Goal: Task Accomplishment & Management: Use online tool/utility

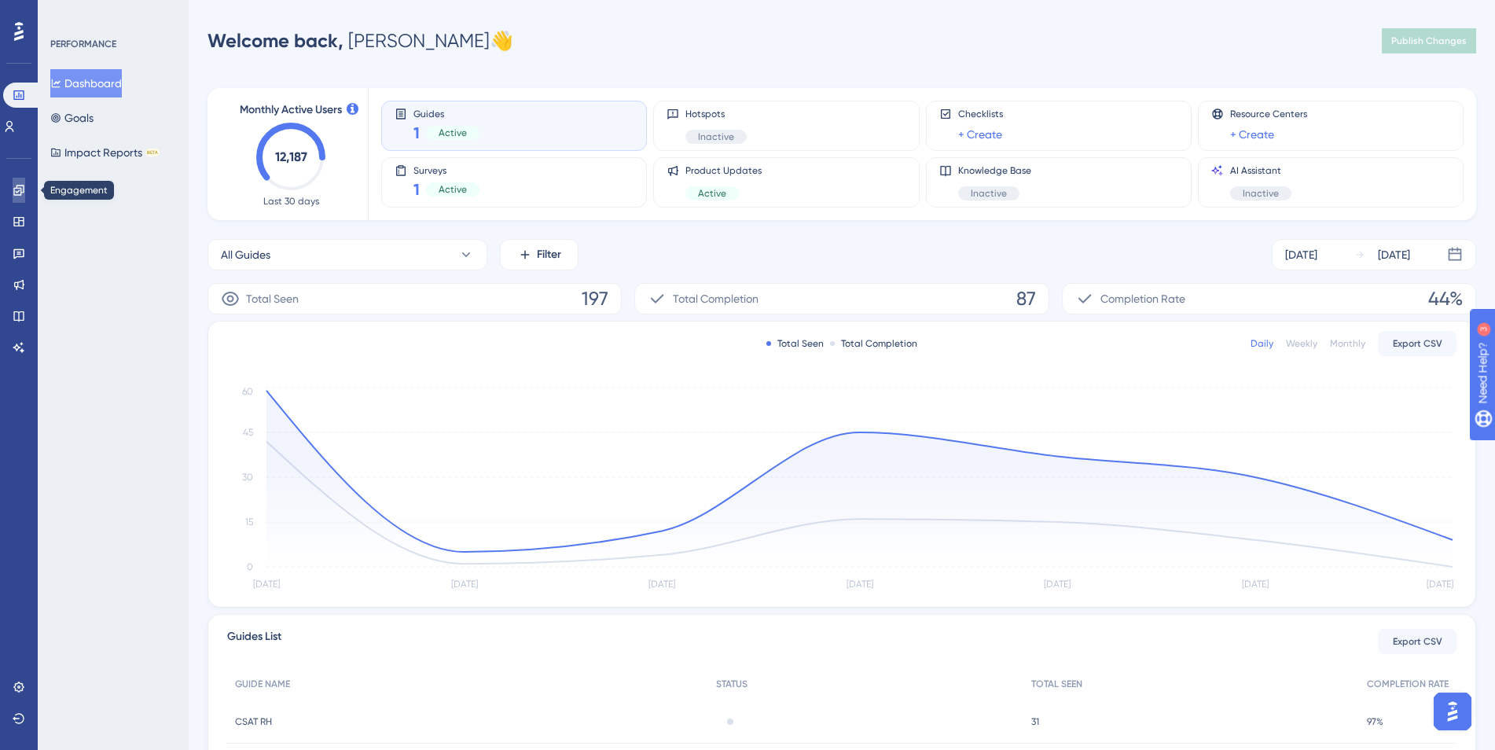
click at [17, 196] on icon at bounding box center [19, 190] width 13 height 13
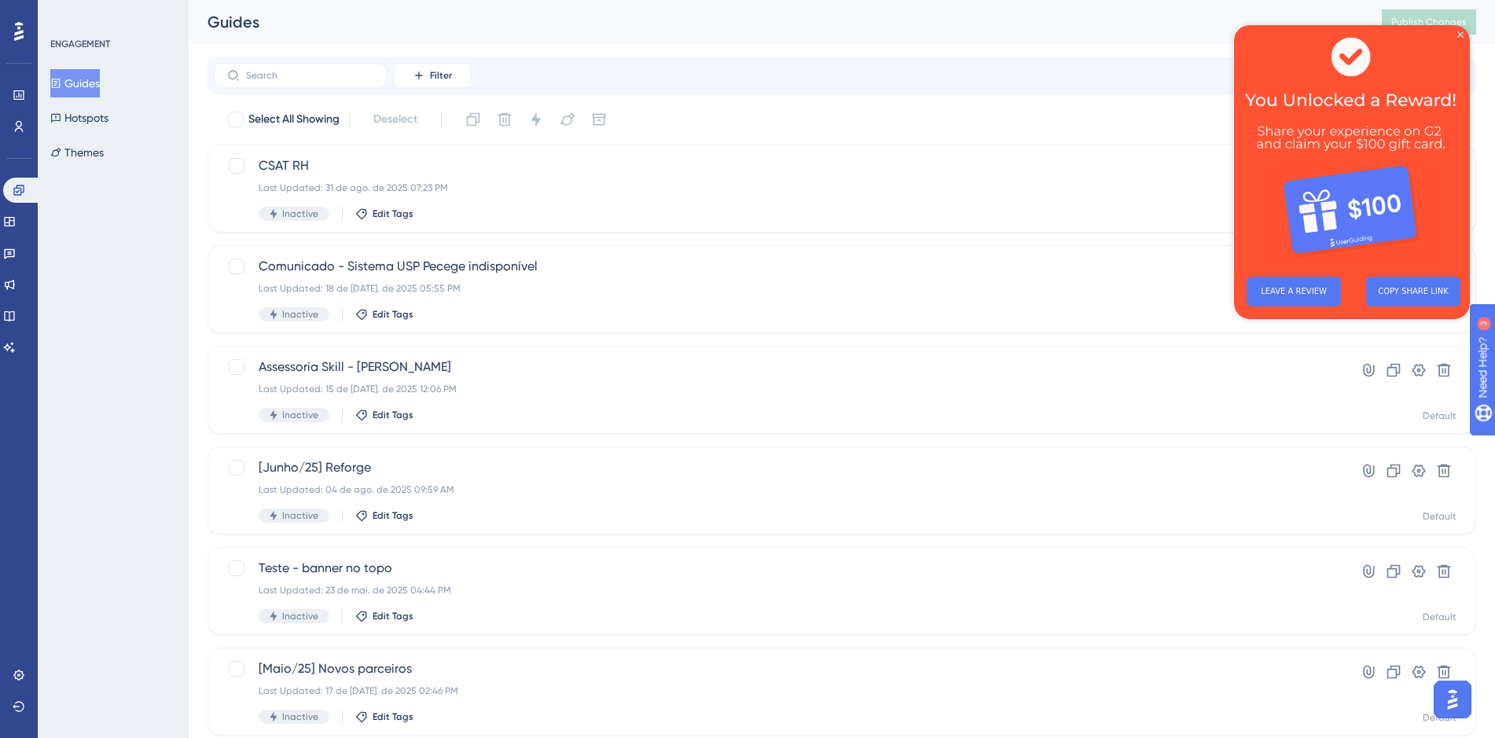
click at [1468, 34] on img at bounding box center [1352, 144] width 236 height 239
click at [1460, 35] on icon "Close Preview" at bounding box center [1460, 34] width 6 height 6
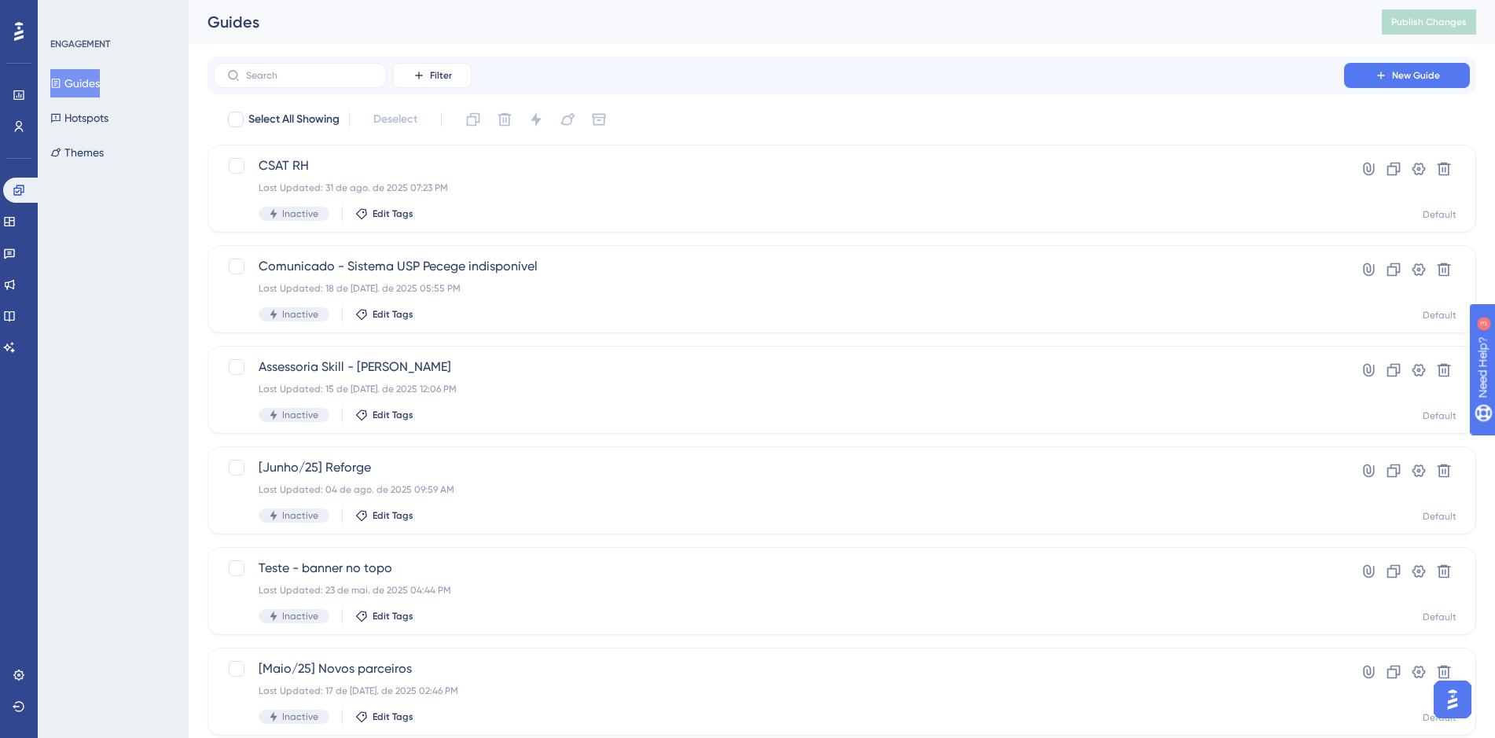
click at [1420, 59] on div "Filter New Guide" at bounding box center [842, 76] width 1269 height 38
click at [1405, 85] on button "New Guide" at bounding box center [1407, 75] width 126 height 25
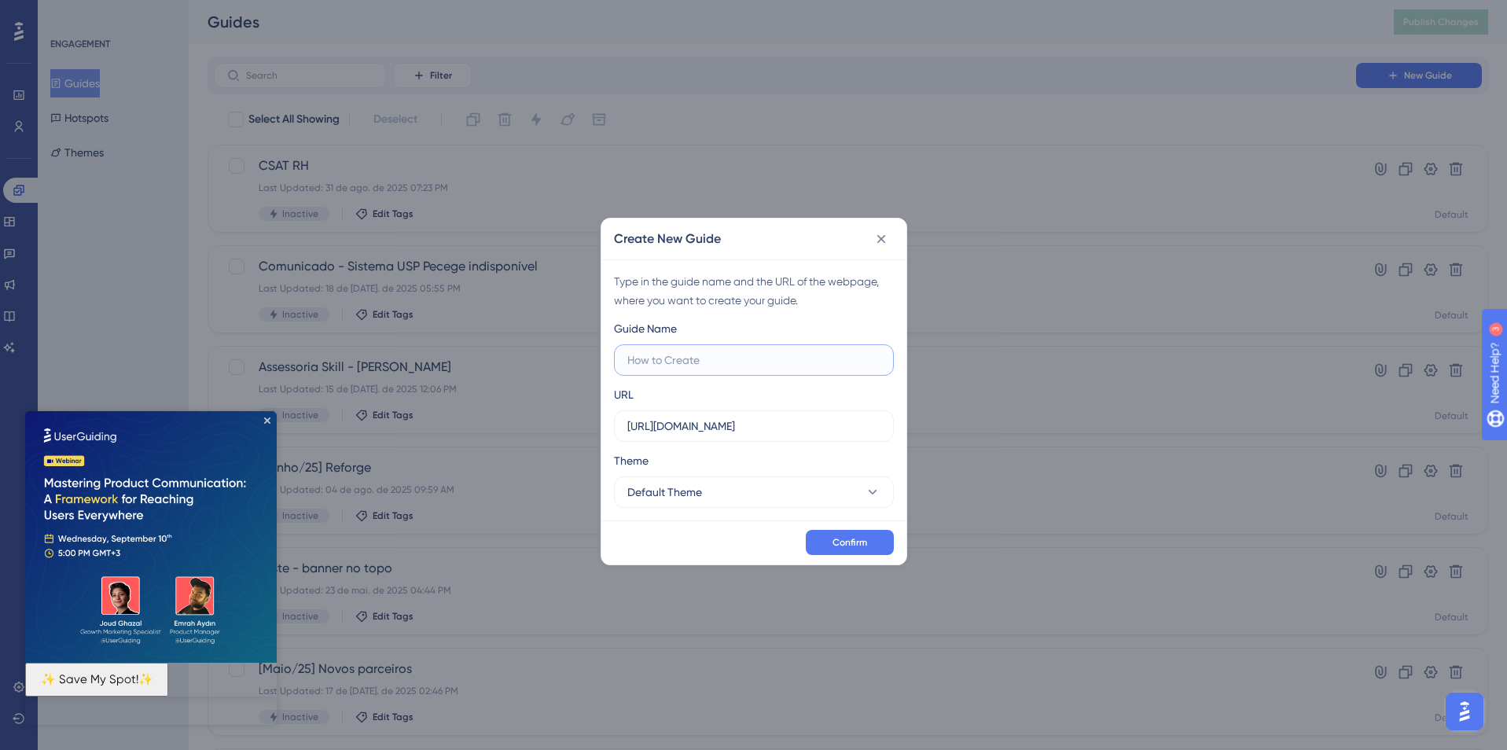
click at [726, 364] on input "text" at bounding box center [753, 359] width 253 height 17
paste input "XP Educação"
click at [623, 358] on label "XP Educação" at bounding box center [754, 359] width 280 height 31
click at [627, 358] on input "XP Educação" at bounding box center [753, 359] width 253 height 17
click at [623, 359] on label "XP Educação" at bounding box center [754, 359] width 280 height 31
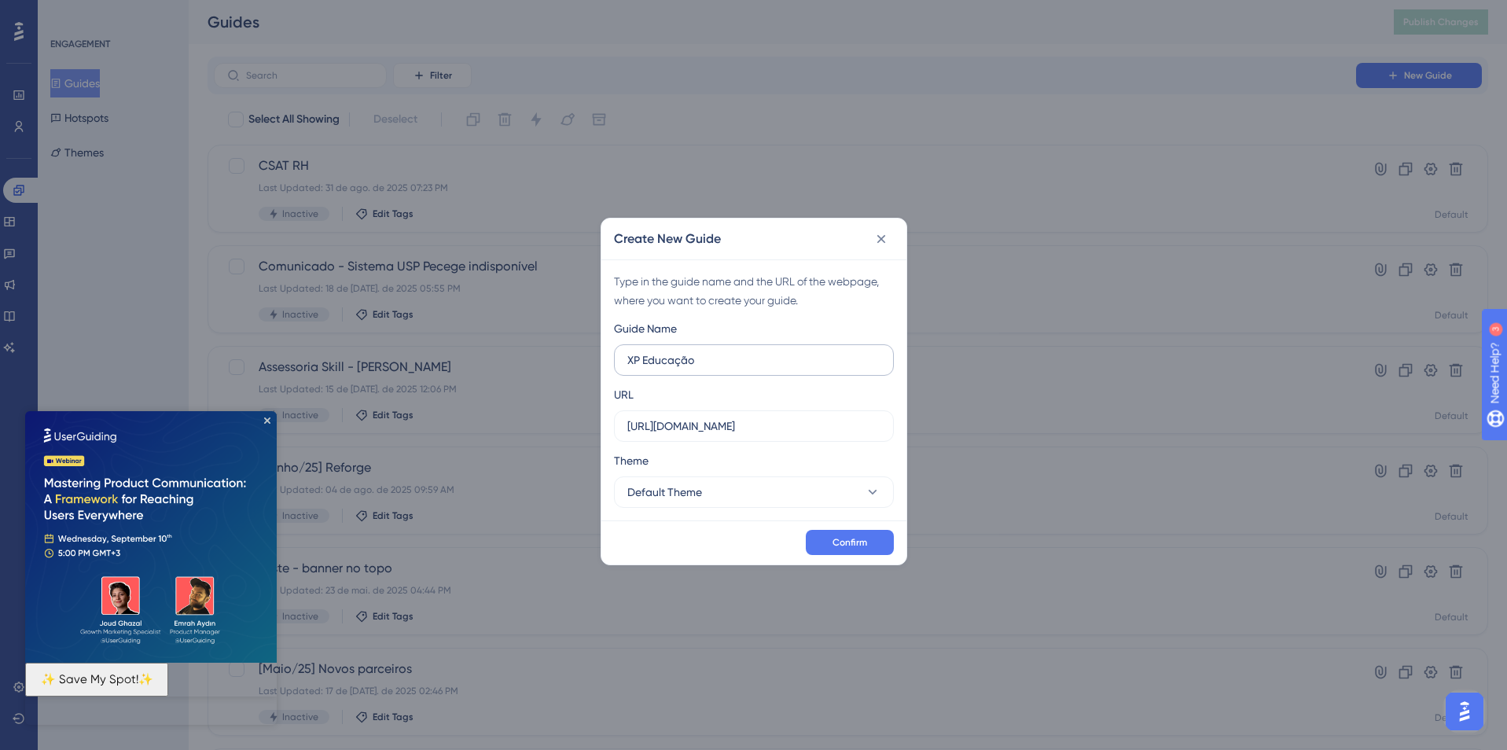
click at [627, 359] on input "XP Educação" at bounding box center [753, 359] width 253 height 17
click at [623, 358] on label "XP Educação" at bounding box center [754, 359] width 280 height 31
click at [627, 358] on input "XP Educação" at bounding box center [753, 359] width 253 height 17
click at [623, 358] on label "XP Educação" at bounding box center [754, 359] width 280 height 31
click at [627, 358] on input "XP Educação" at bounding box center [753, 359] width 253 height 17
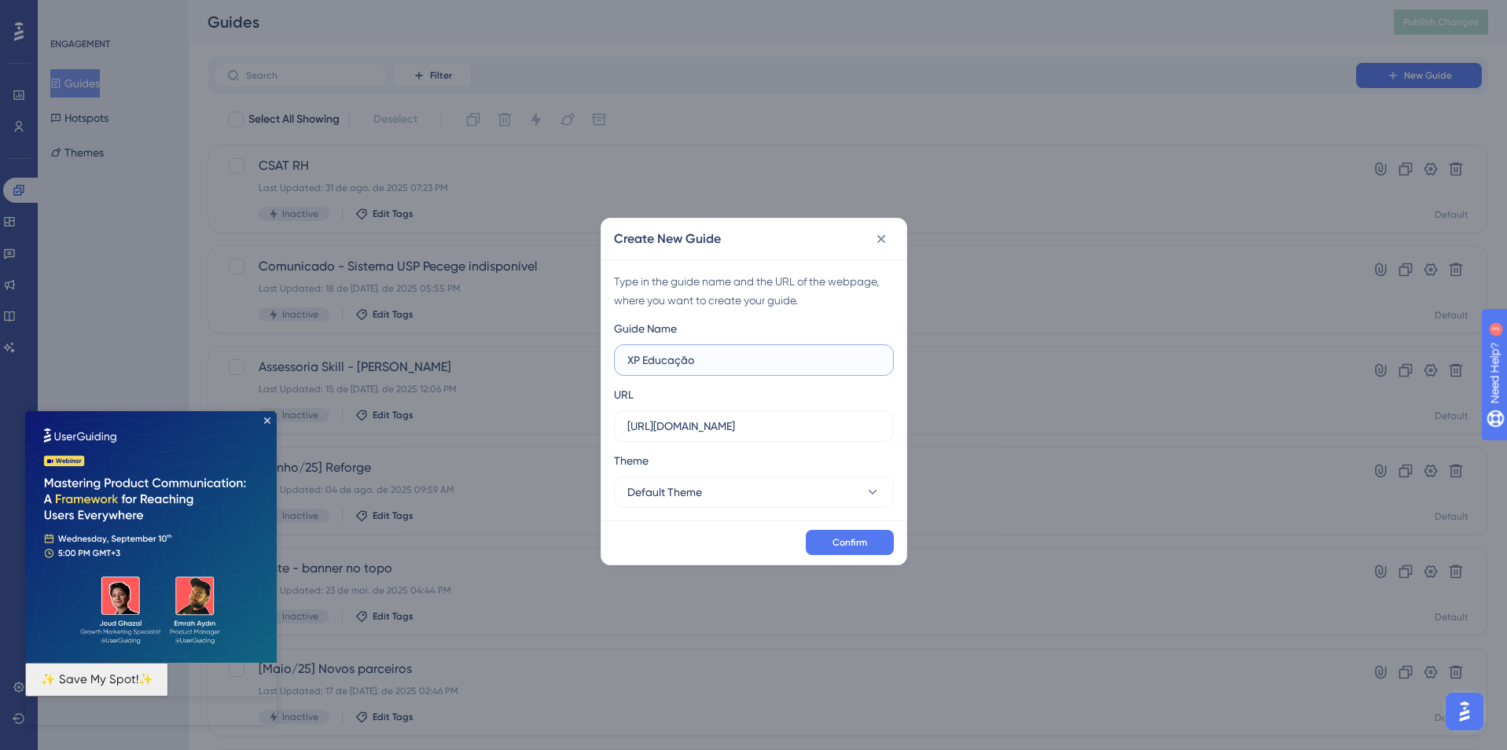
click at [642, 364] on input "XP Educação" at bounding box center [753, 359] width 253 height 17
click at [769, 360] on input "Aulão -" at bounding box center [753, 359] width 253 height 17
paste input ""IA para líderes de negócio""
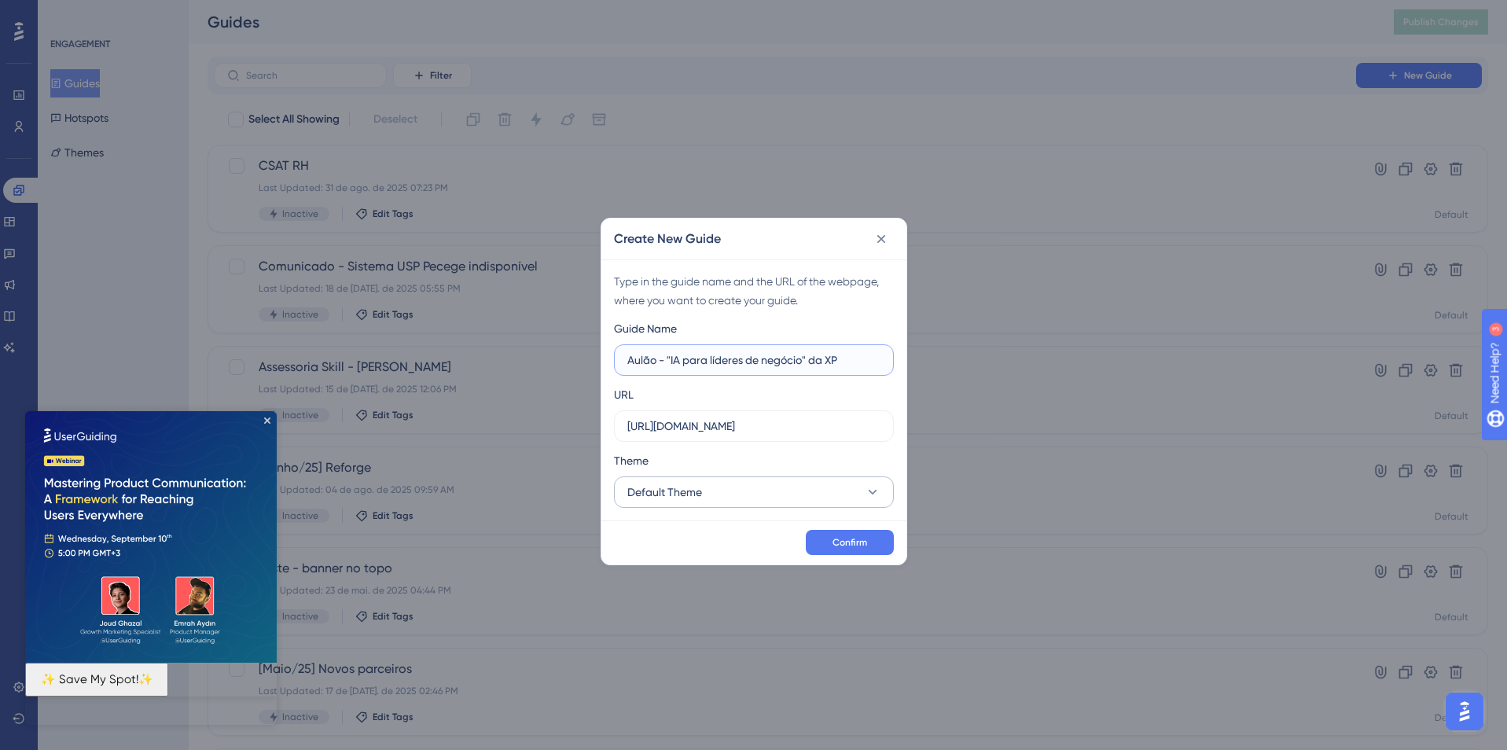
type input "Aulão - "IA para líderes de negócio" da XP"
click at [685, 506] on button "Default Theme" at bounding box center [754, 491] width 280 height 31
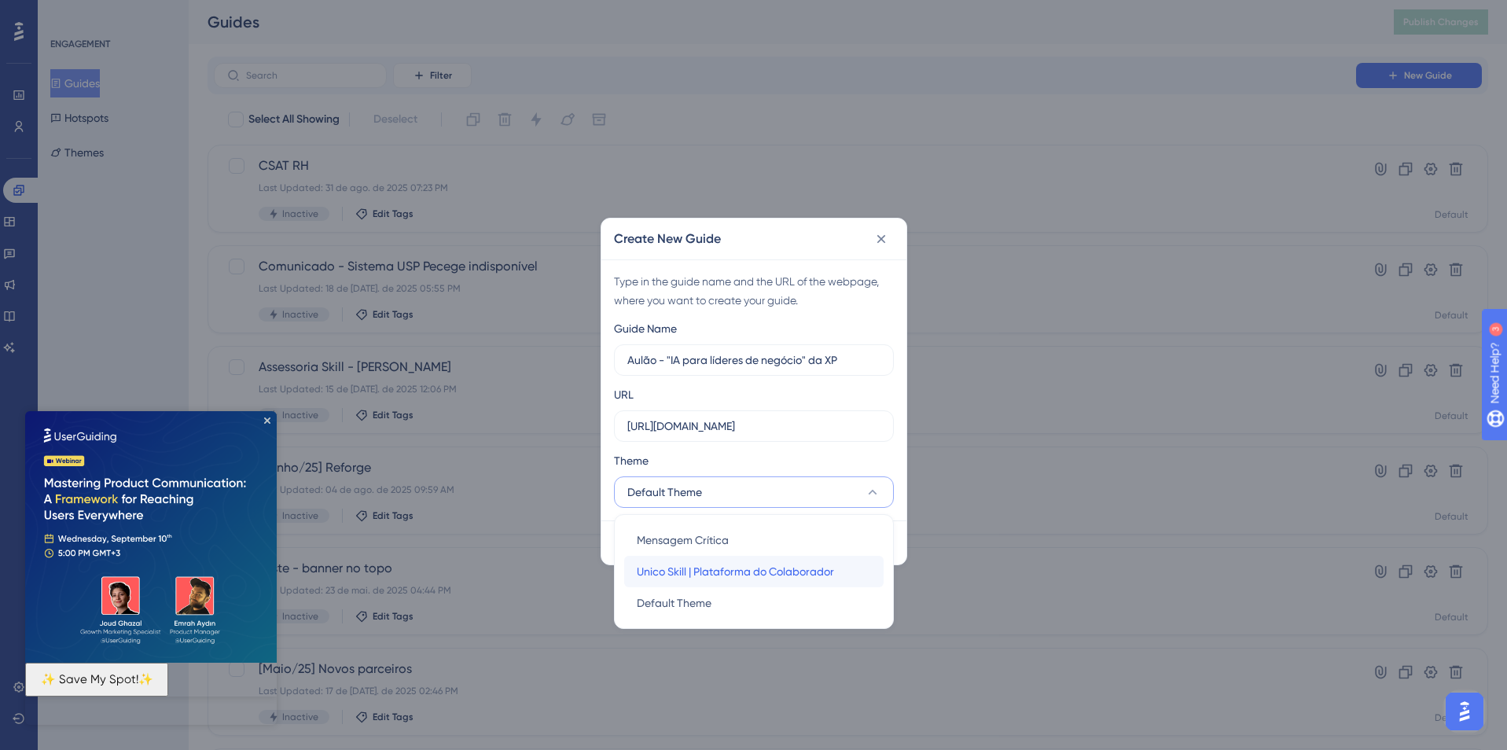
click at [739, 581] on div "Unico Skill | Plataforma do Colaborador Unico Skill | Plataforma do Colaborador" at bounding box center [754, 571] width 234 height 31
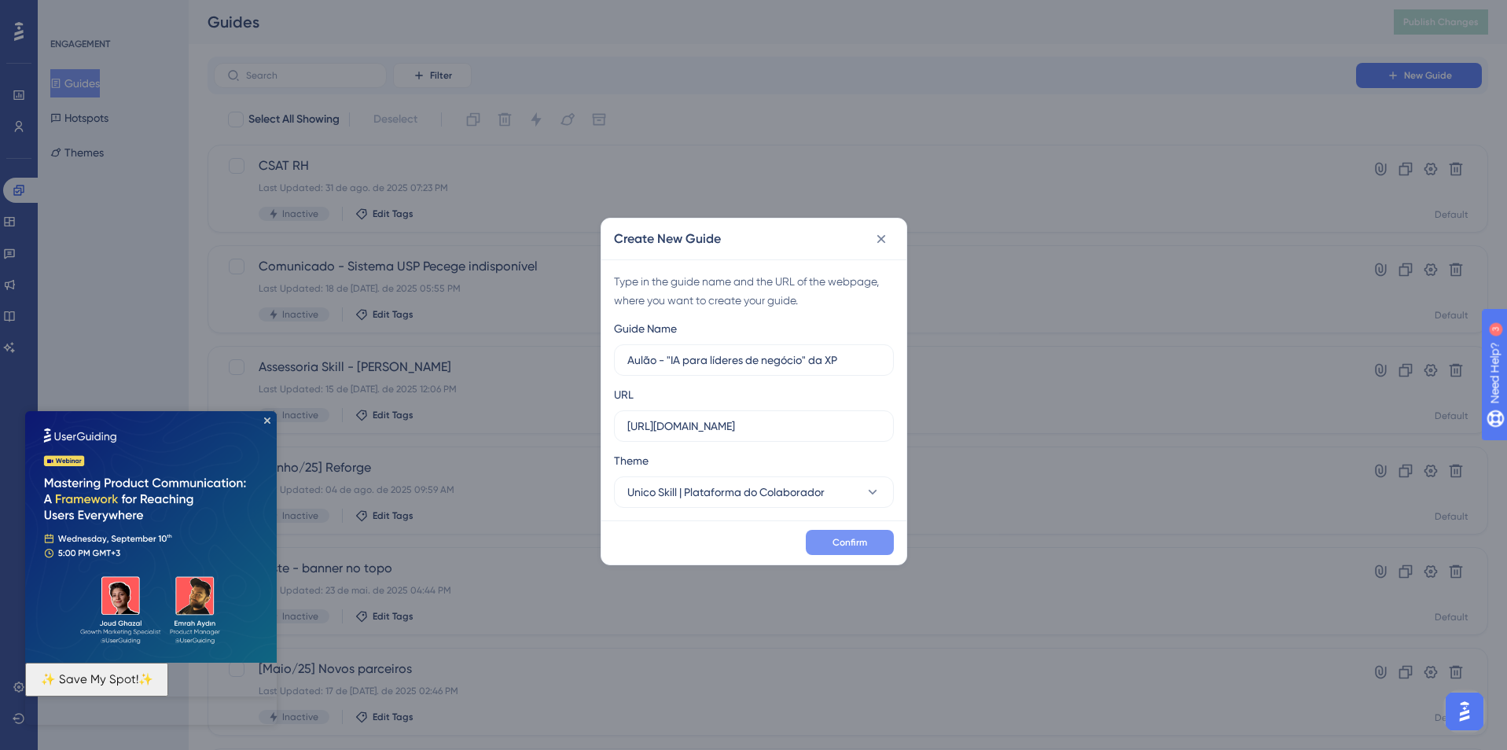
click at [842, 547] on span "Confirm" at bounding box center [849, 542] width 35 height 13
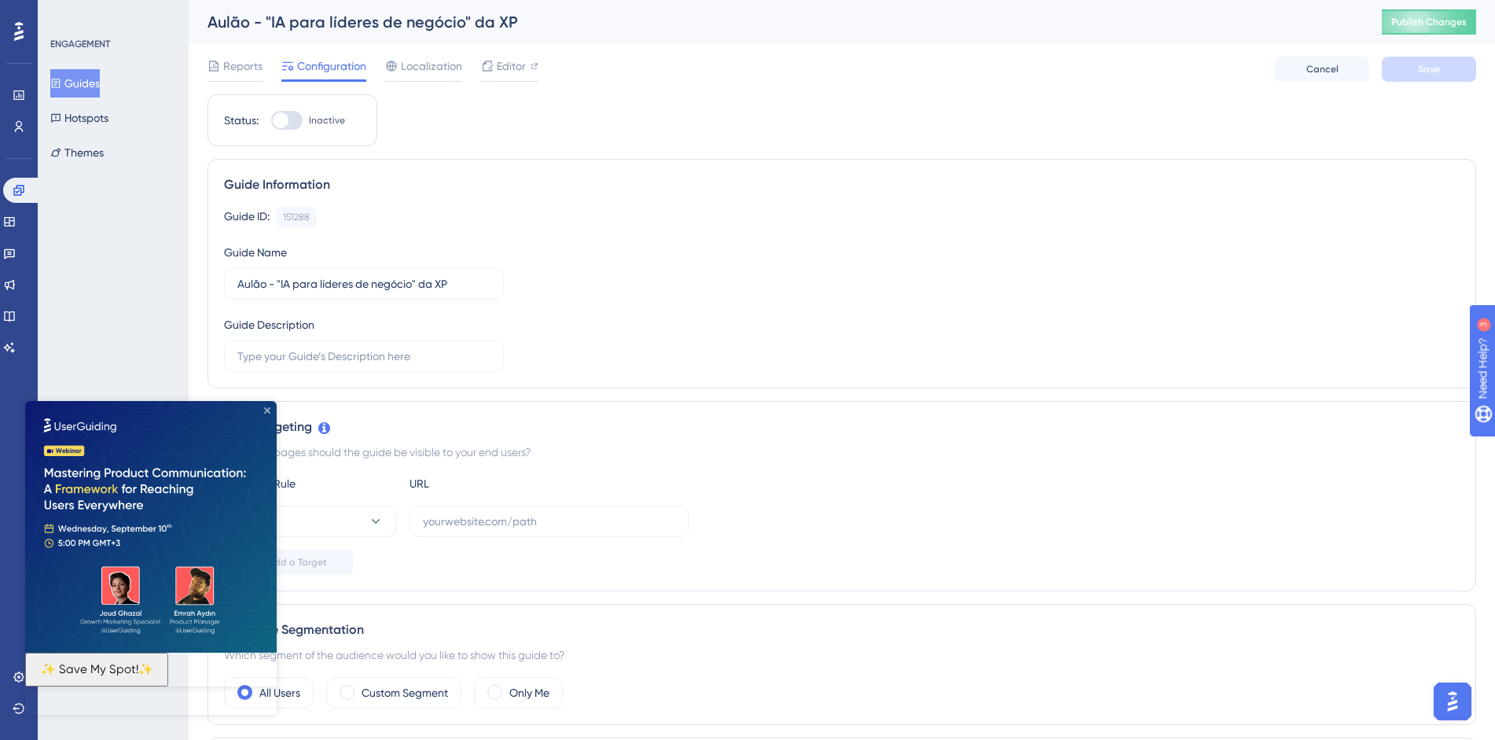
click at [266, 410] on icon "Close Preview" at bounding box center [267, 410] width 6 height 6
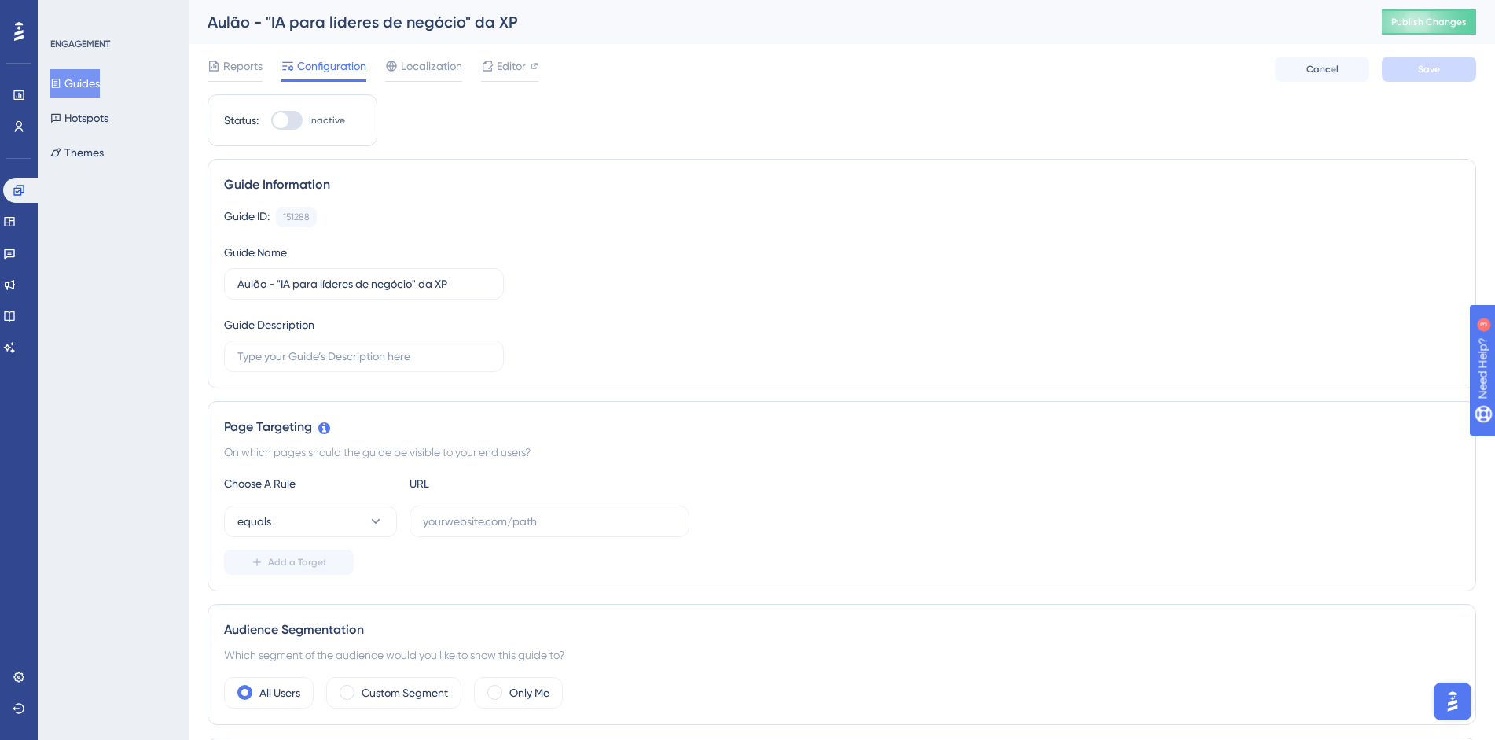
click at [303, 337] on div "Guide Description" at bounding box center [364, 343] width 280 height 57
click at [219, 62] on icon at bounding box center [214, 66] width 13 height 13
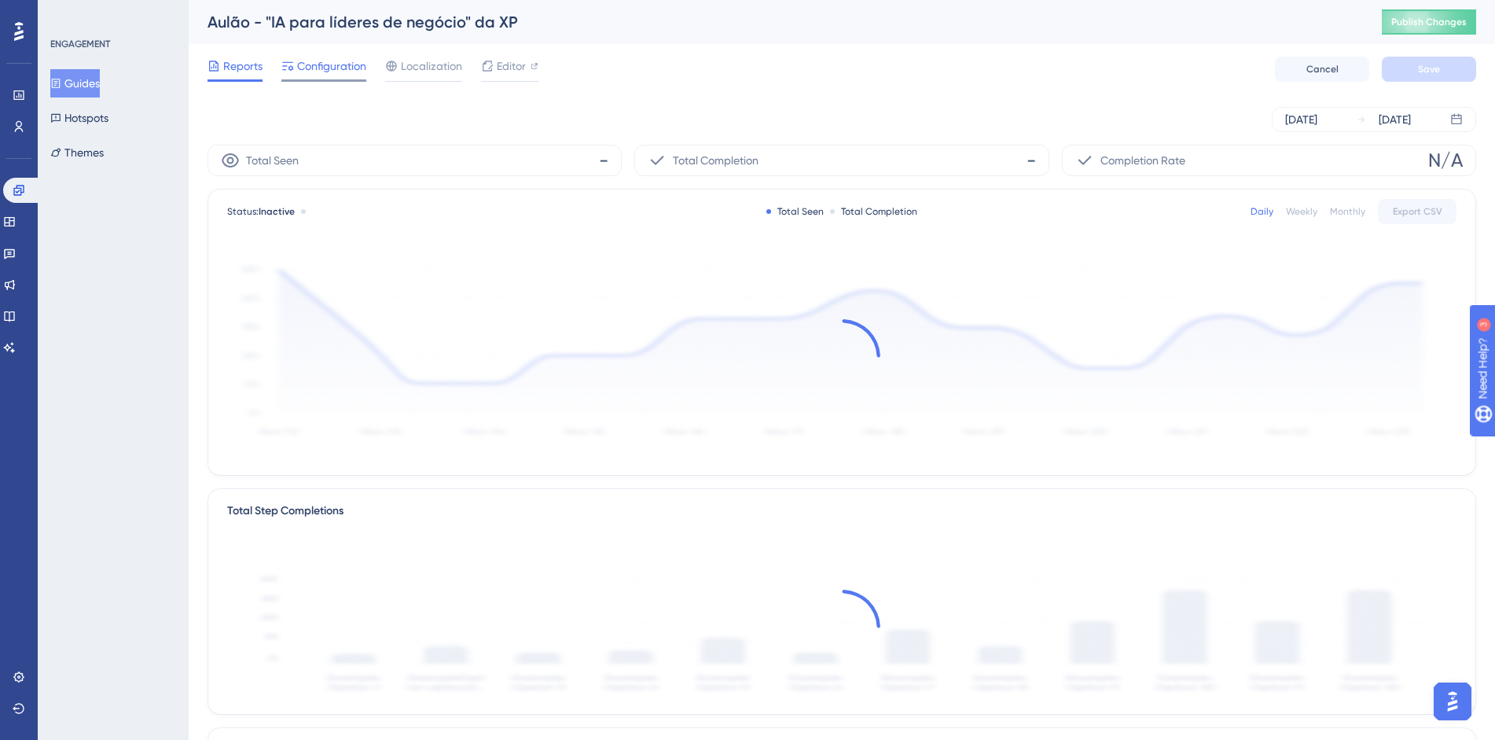
click at [327, 68] on span "Configuration" at bounding box center [331, 66] width 69 height 19
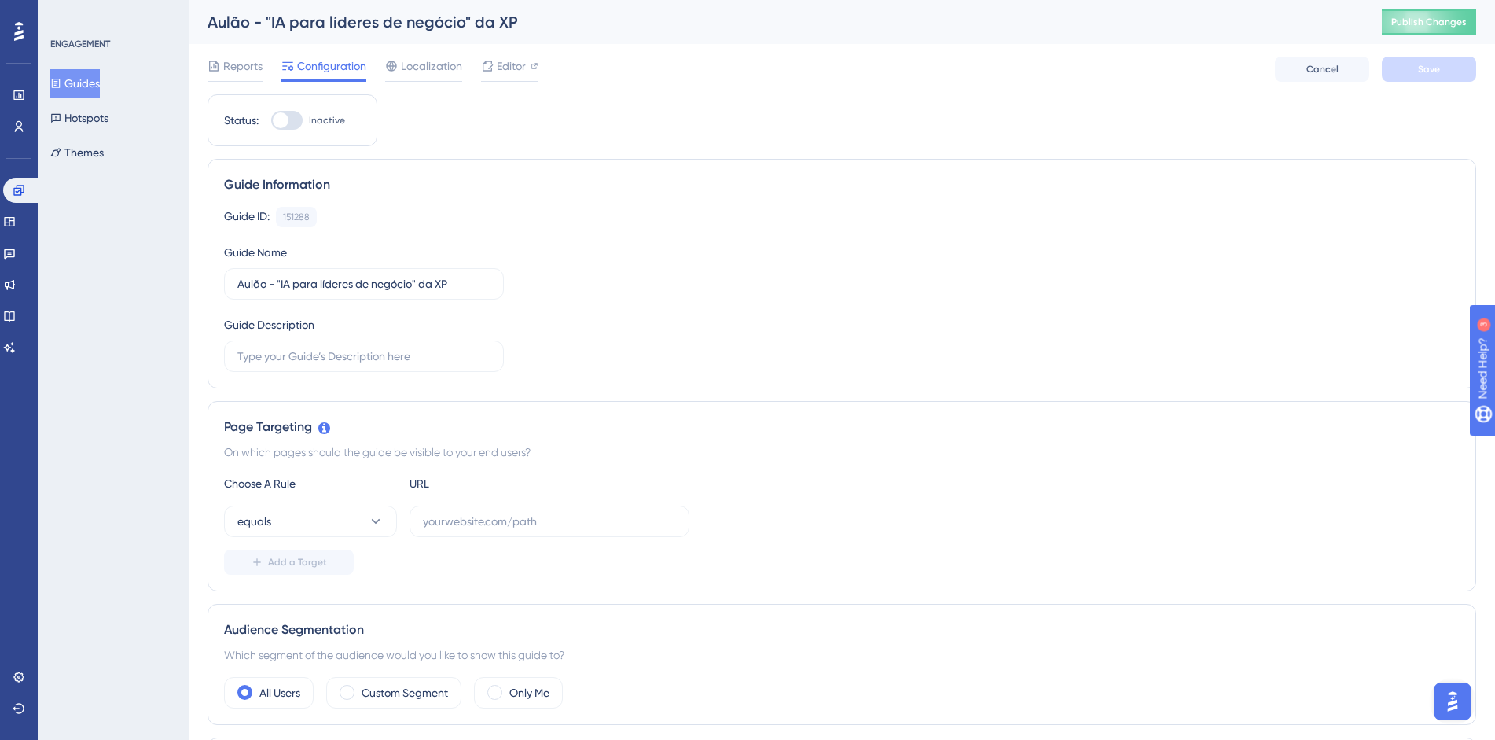
scroll to position [307, 0]
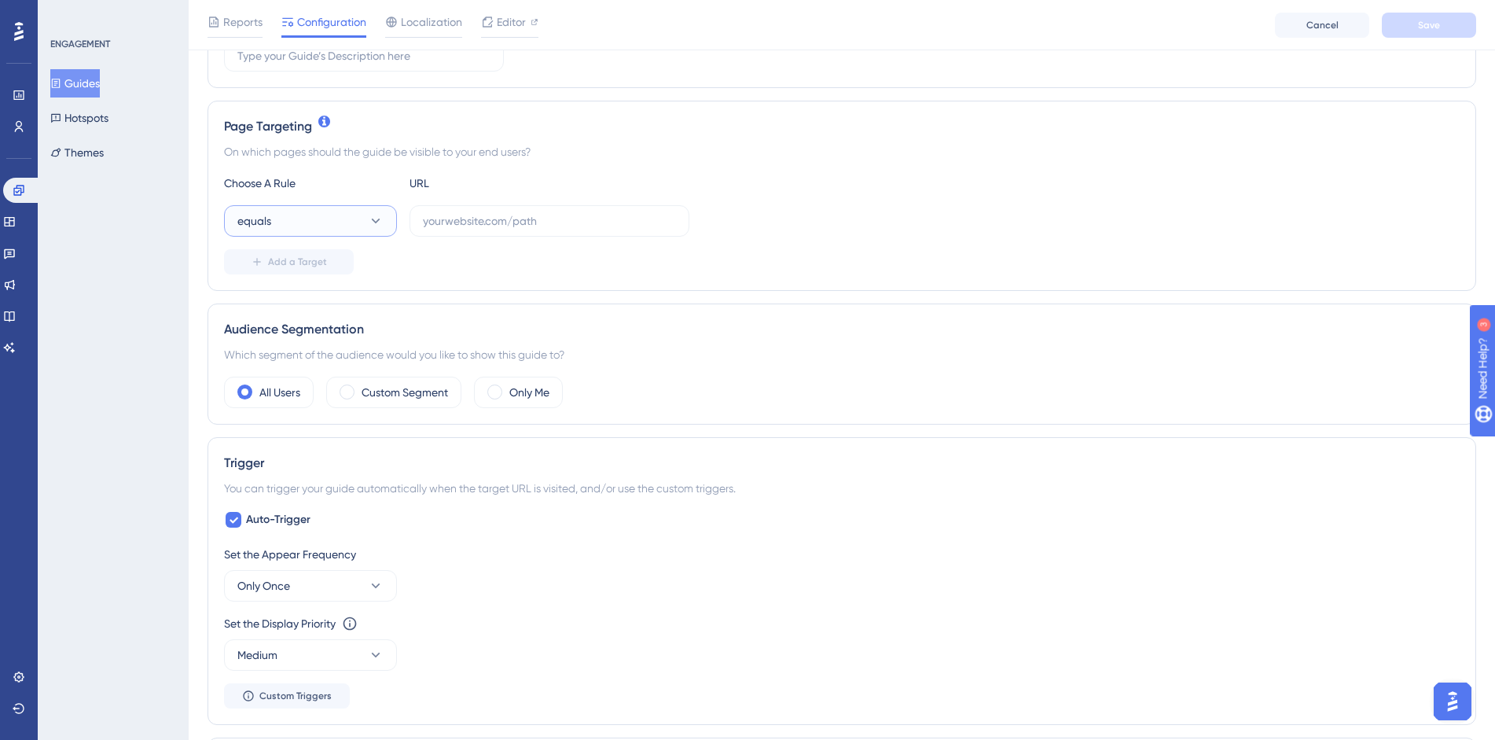
click at [292, 210] on button "equals" at bounding box center [310, 220] width 173 height 31
click at [435, 228] on input "text" at bounding box center [549, 220] width 253 height 17
paste input "[URL][DOMAIN_NAME]"
type input "[URL][DOMAIN_NAME]"
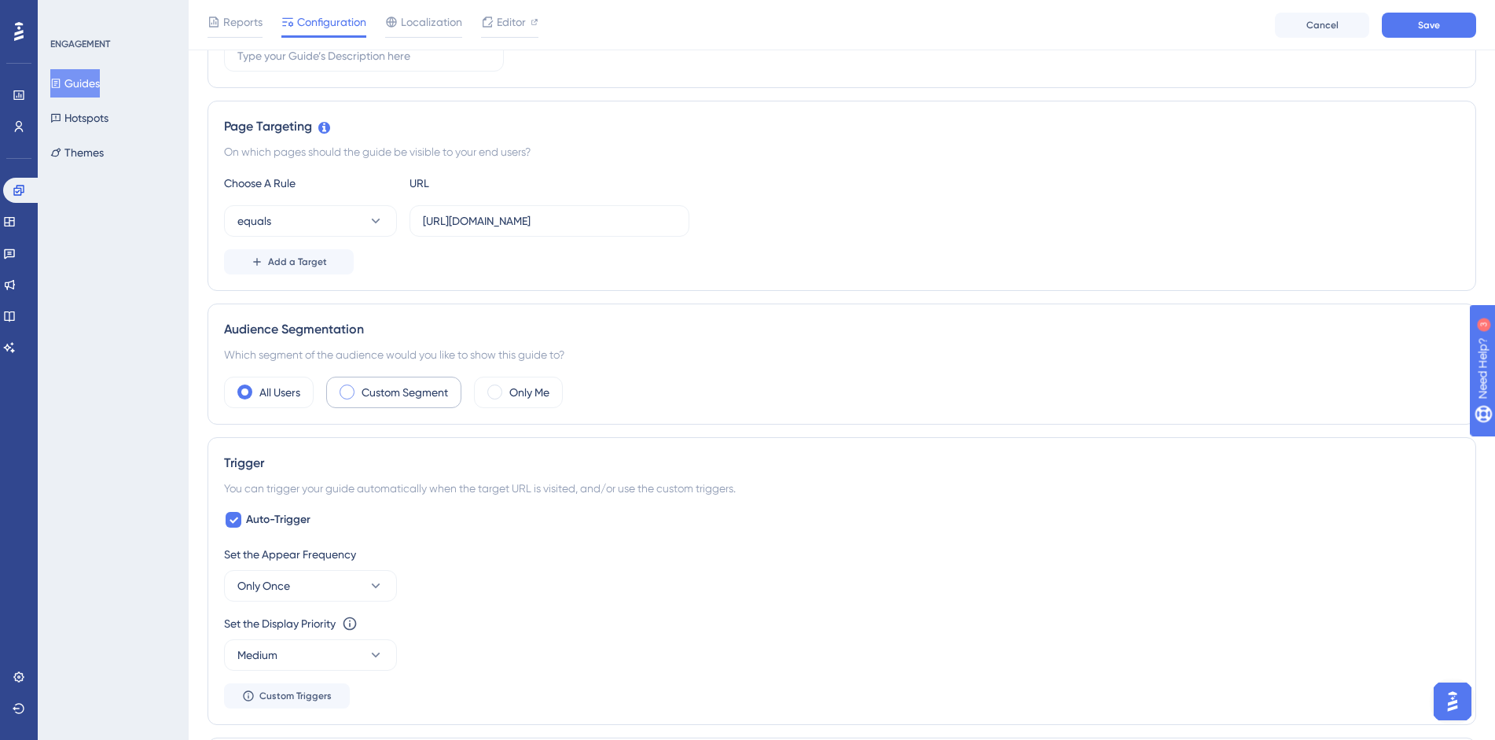
click at [419, 395] on label "Custom Segment" at bounding box center [405, 392] width 86 height 19
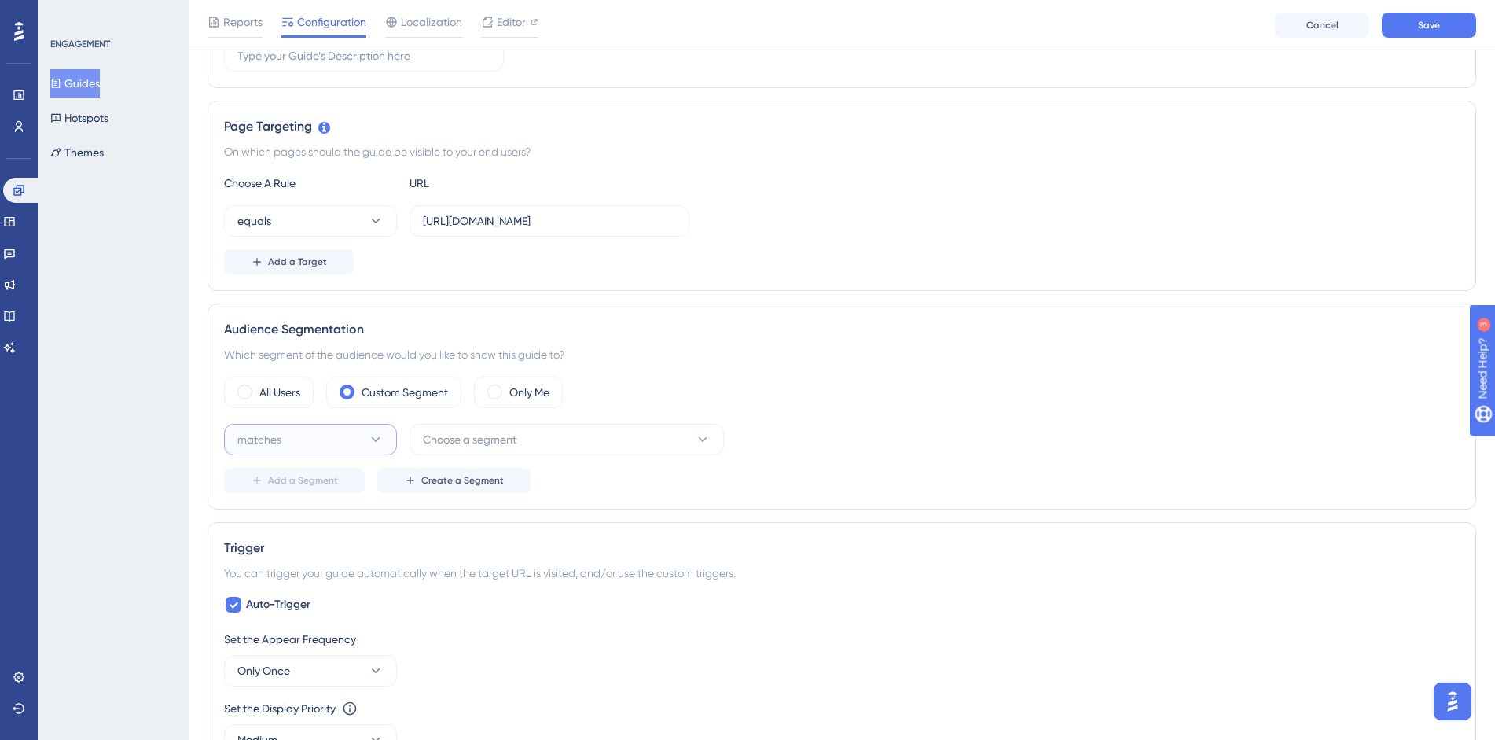
click at [374, 442] on icon at bounding box center [376, 440] width 16 height 16
click at [368, 483] on div "matches matches" at bounding box center [310, 487] width 127 height 31
click at [507, 436] on span "Choose a segment" at bounding box center [470, 439] width 94 height 19
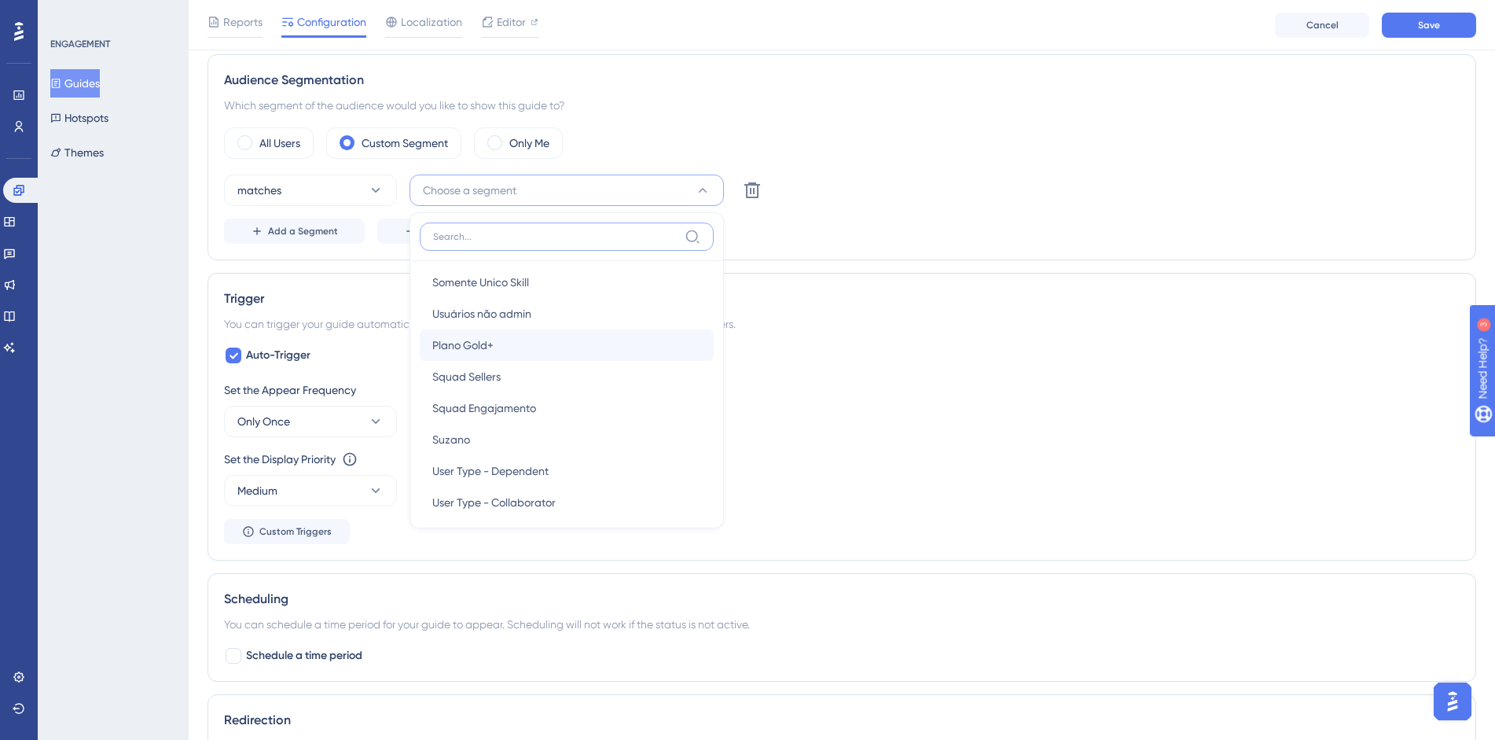
scroll to position [445, 0]
click at [488, 351] on span "Plano Gold+" at bounding box center [462, 344] width 61 height 19
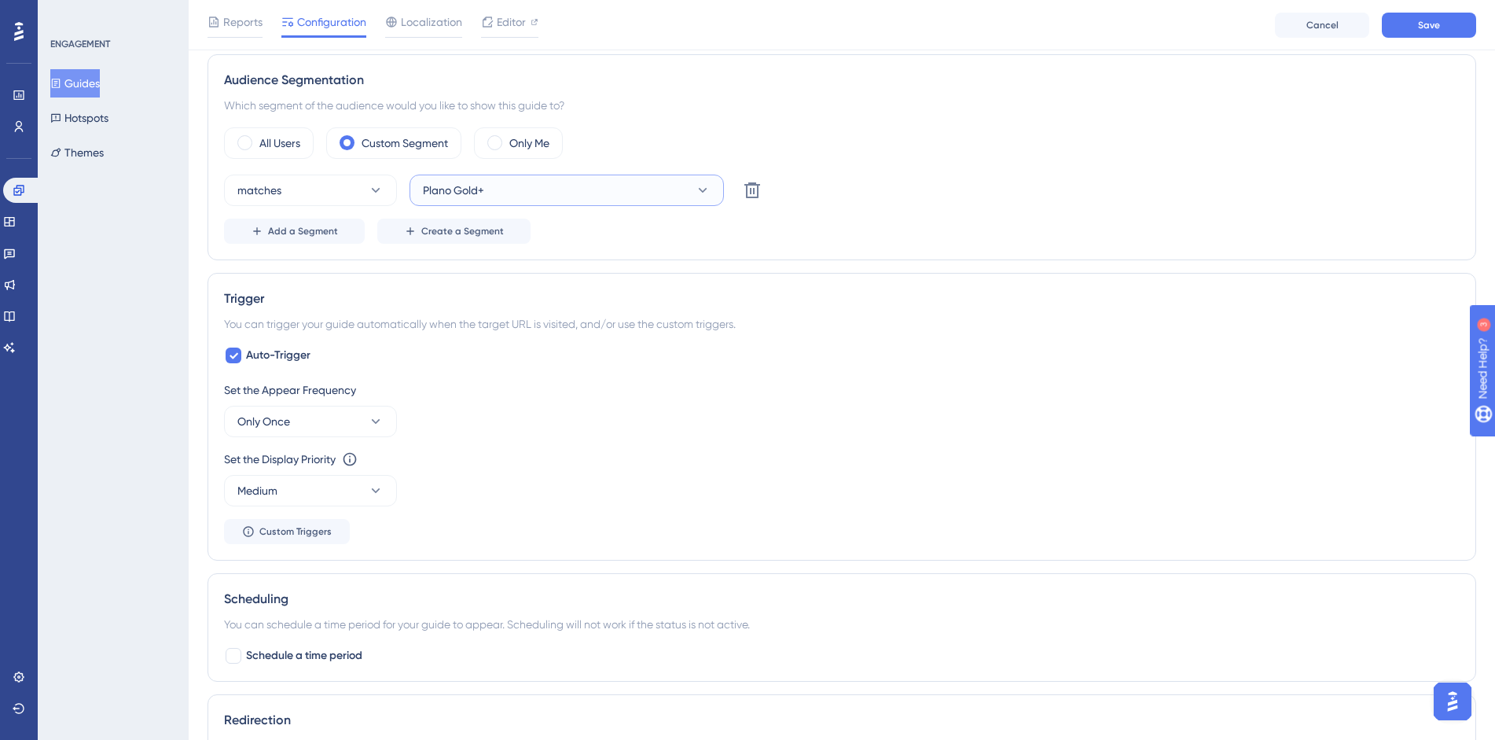
click at [450, 182] on span "Plano Gold+" at bounding box center [453, 190] width 61 height 19
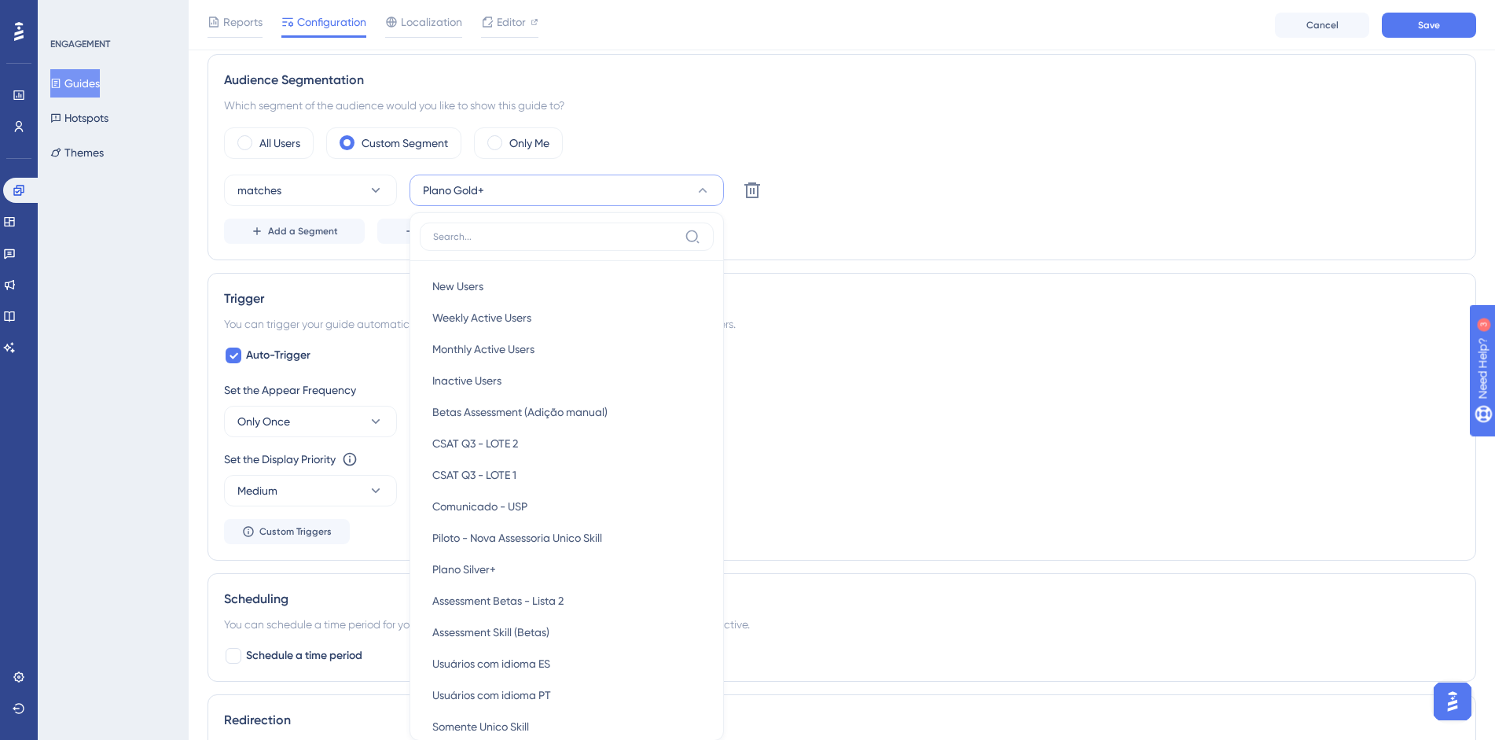
scroll to position [663, 0]
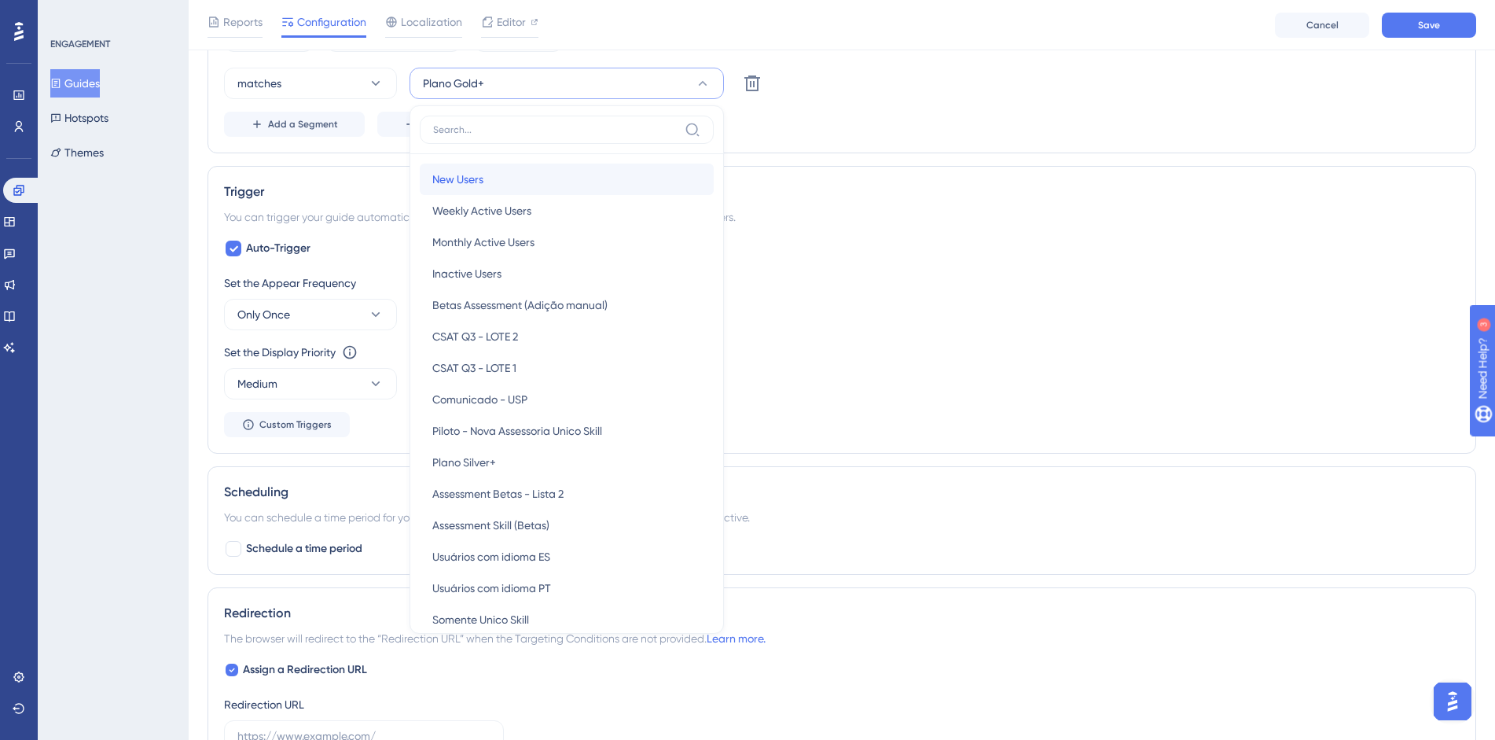
click at [450, 182] on span "New Users" at bounding box center [457, 179] width 51 height 19
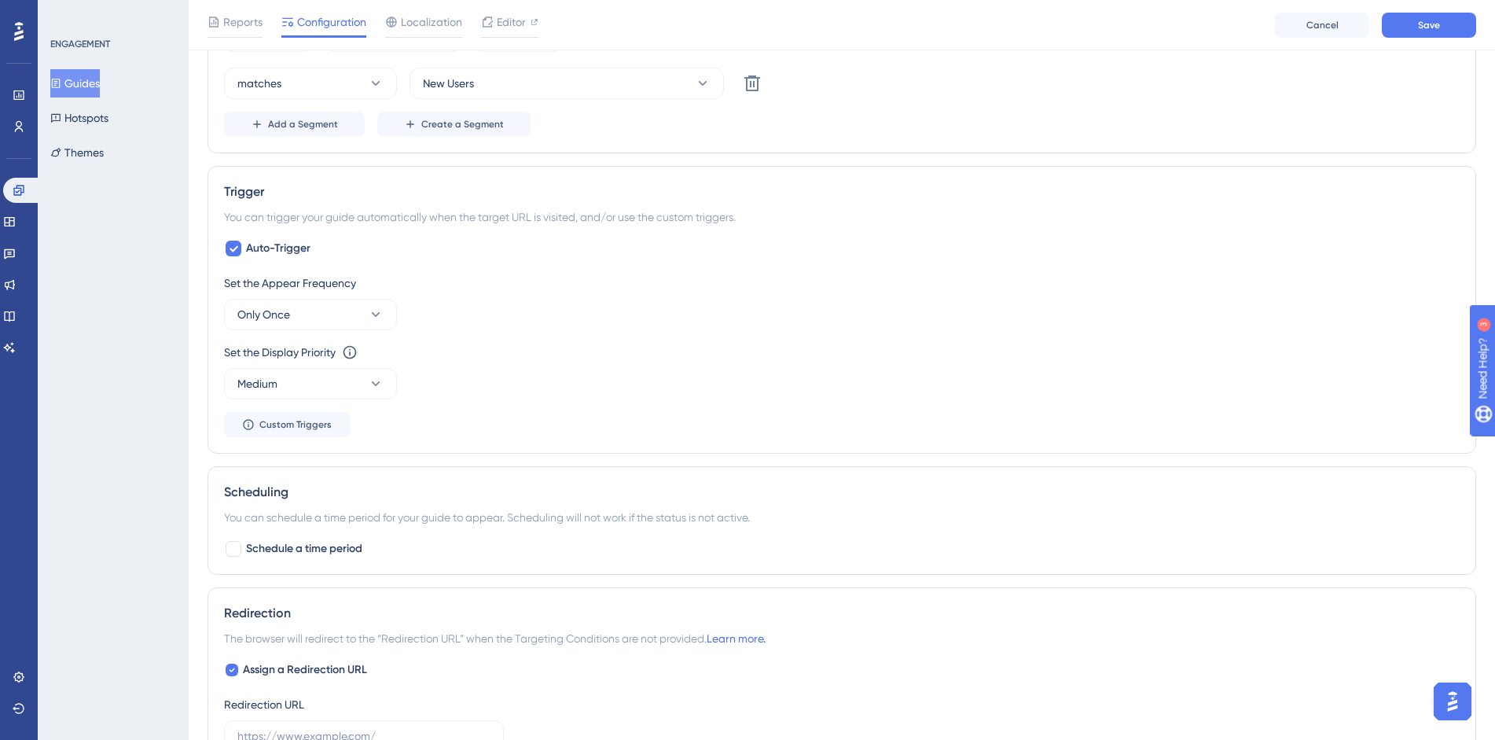
click at [912, 347] on div "Set the Display Priority This option will set the display priority between auto…" at bounding box center [842, 352] width 1236 height 19
click at [498, 86] on button "New Users" at bounding box center [567, 83] width 314 height 31
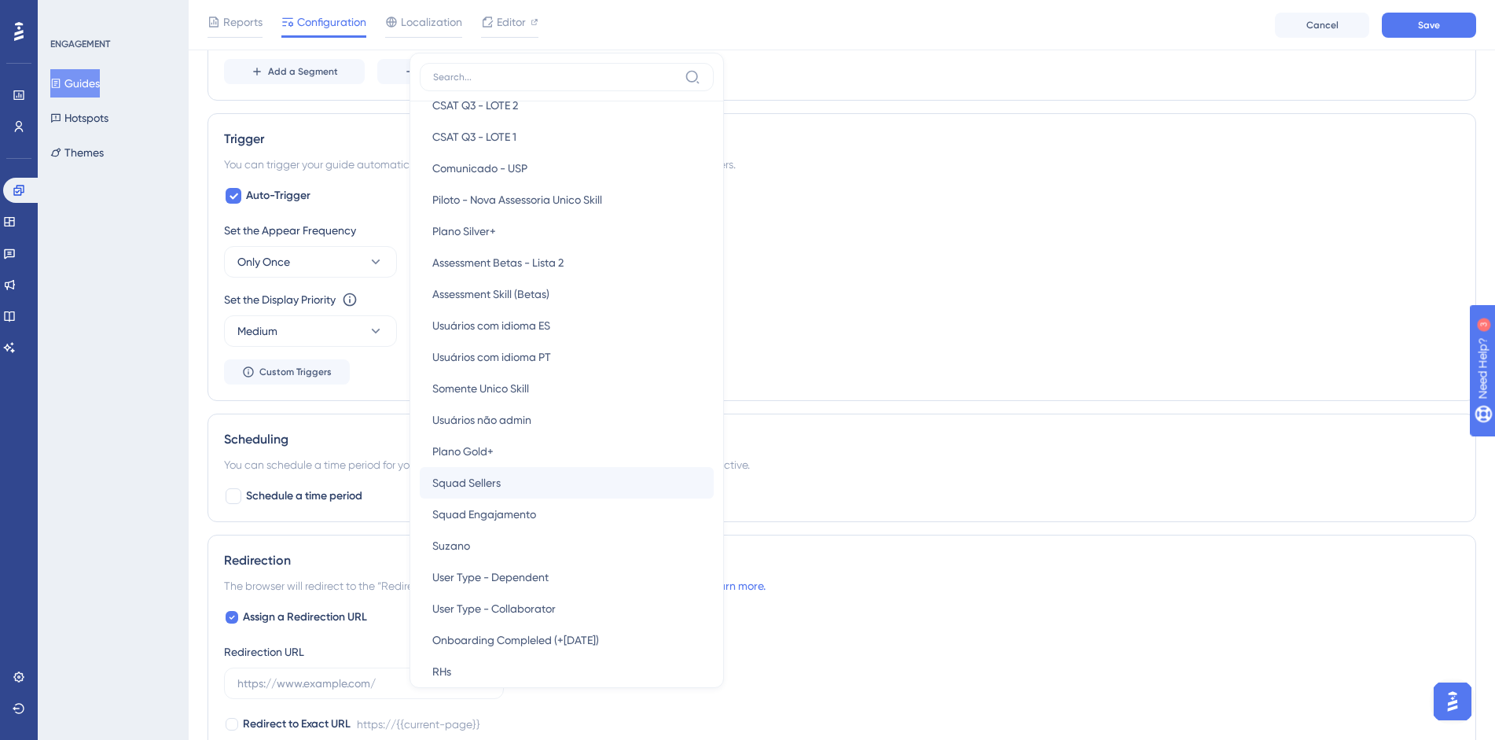
scroll to position [178, 0]
click at [525, 460] on div "Plano Gold+ Plano Gold+" at bounding box center [566, 451] width 269 height 31
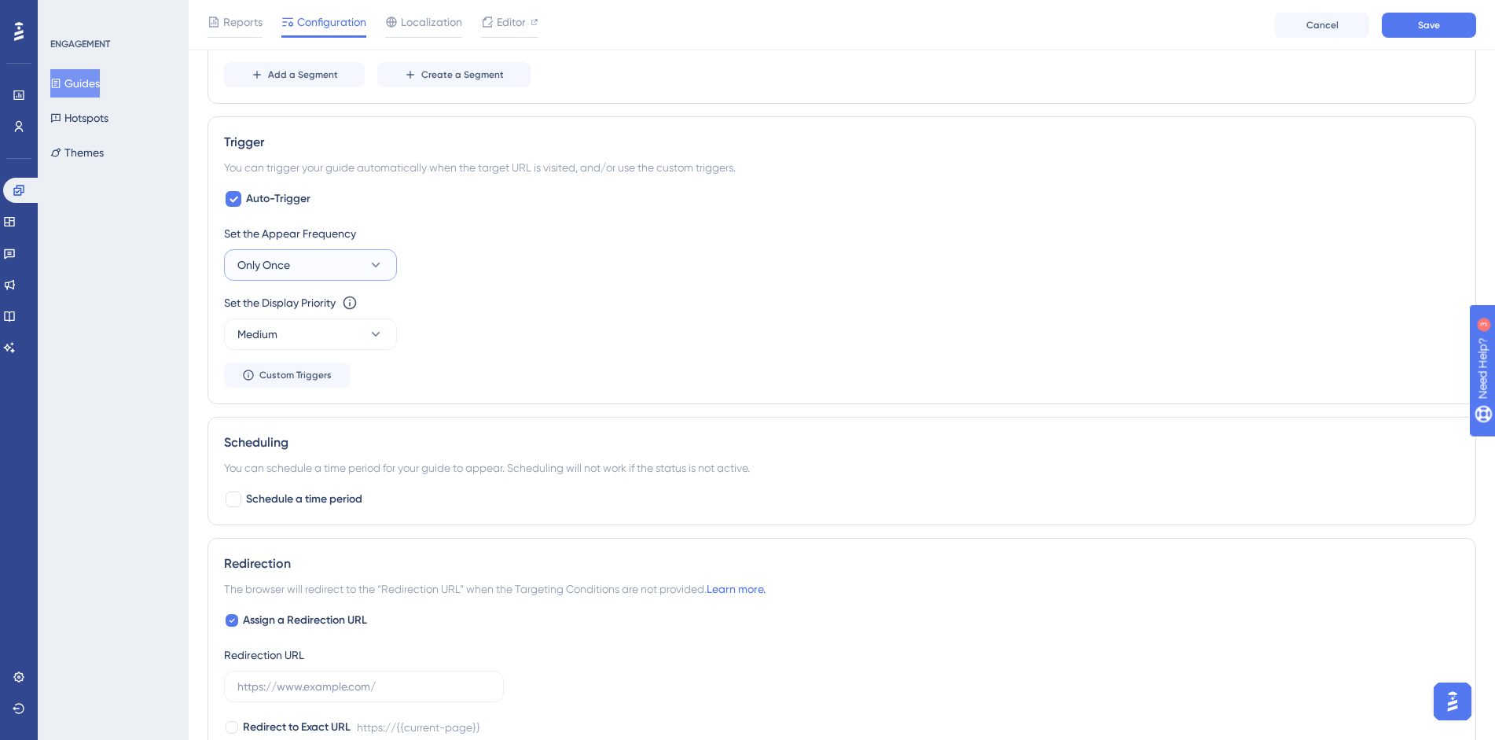
click at [288, 258] on span "Only Once" at bounding box center [263, 264] width 53 height 19
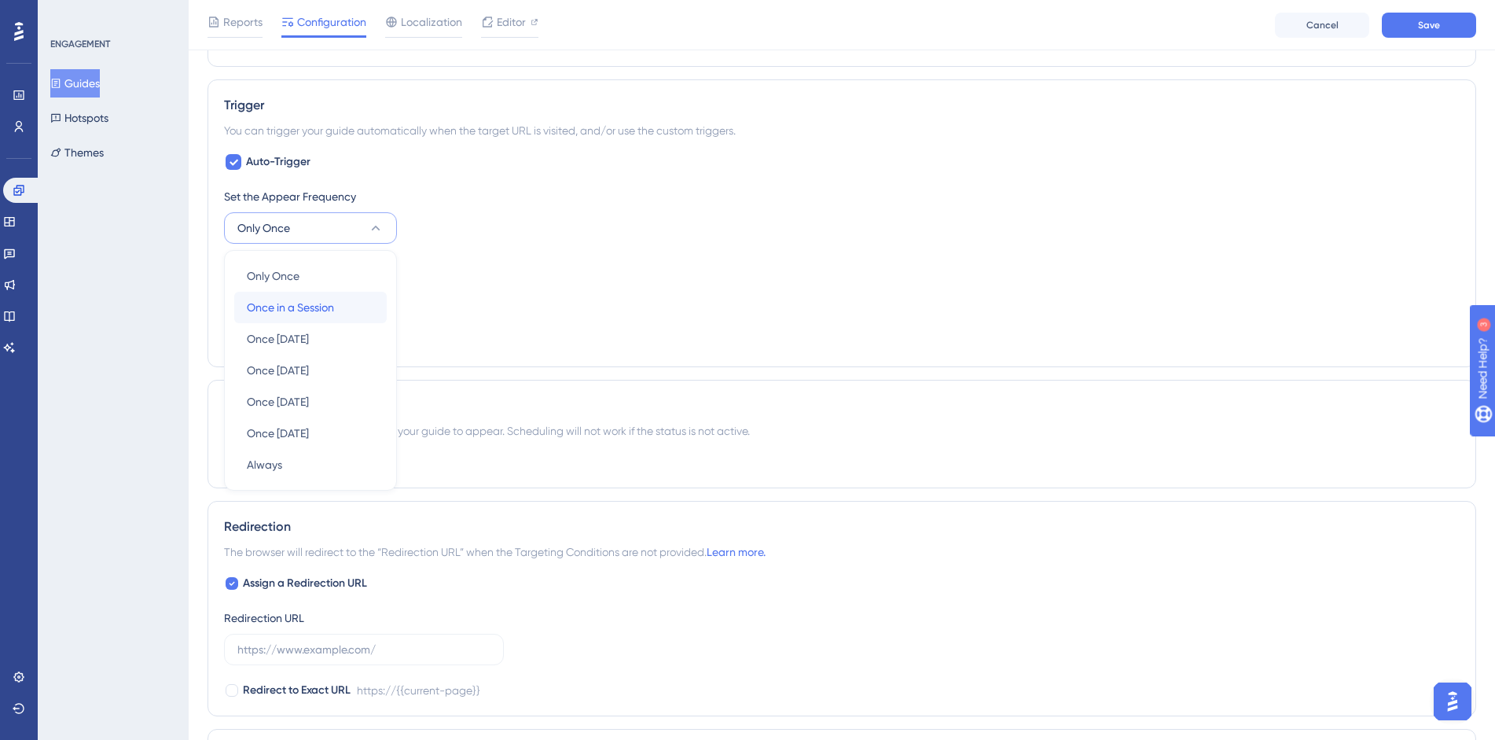
click at [336, 307] on div "Once in a Session Once in a Session" at bounding box center [310, 307] width 127 height 31
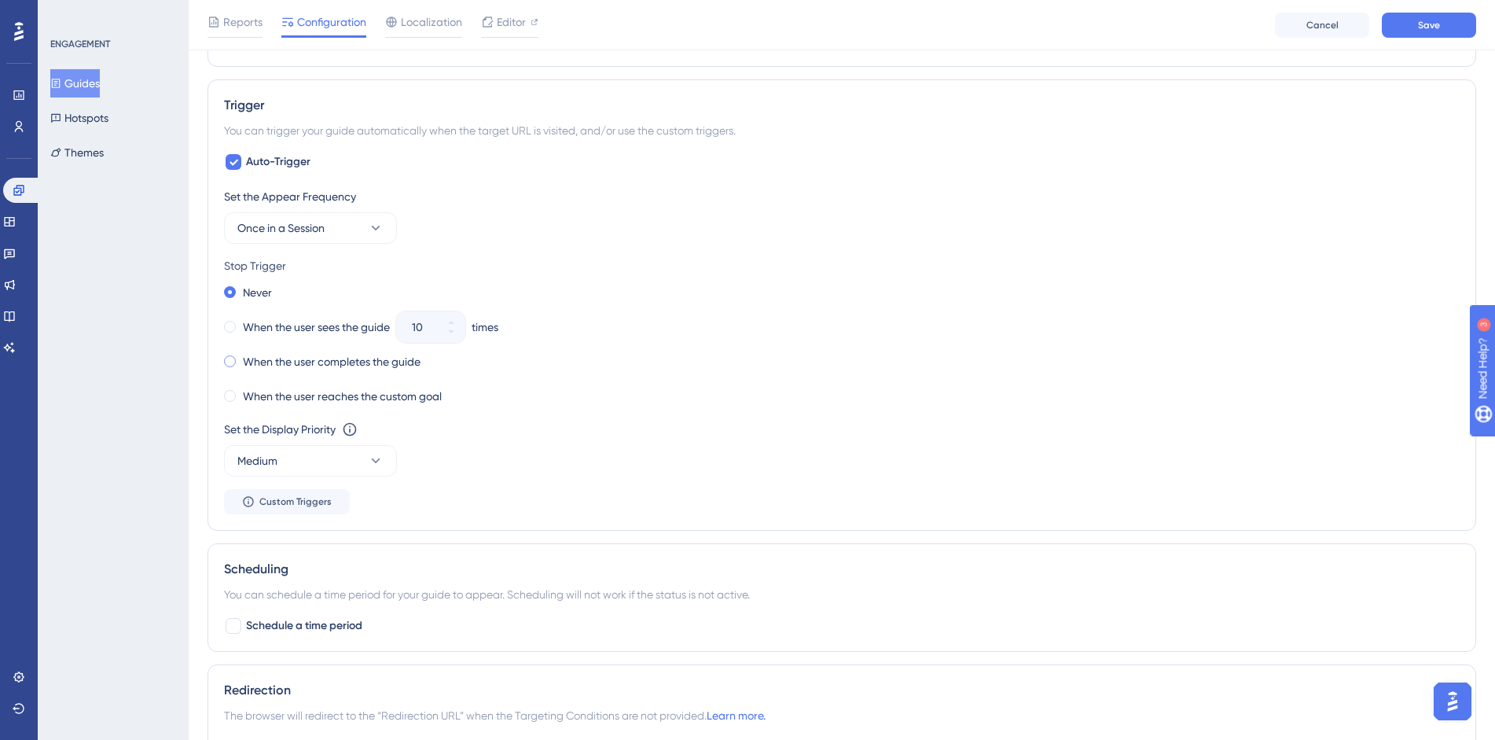
click at [352, 366] on label "When the user completes the guide" at bounding box center [332, 361] width 178 height 19
click at [329, 392] on label "When the user reaches the custom goal" at bounding box center [342, 396] width 199 height 19
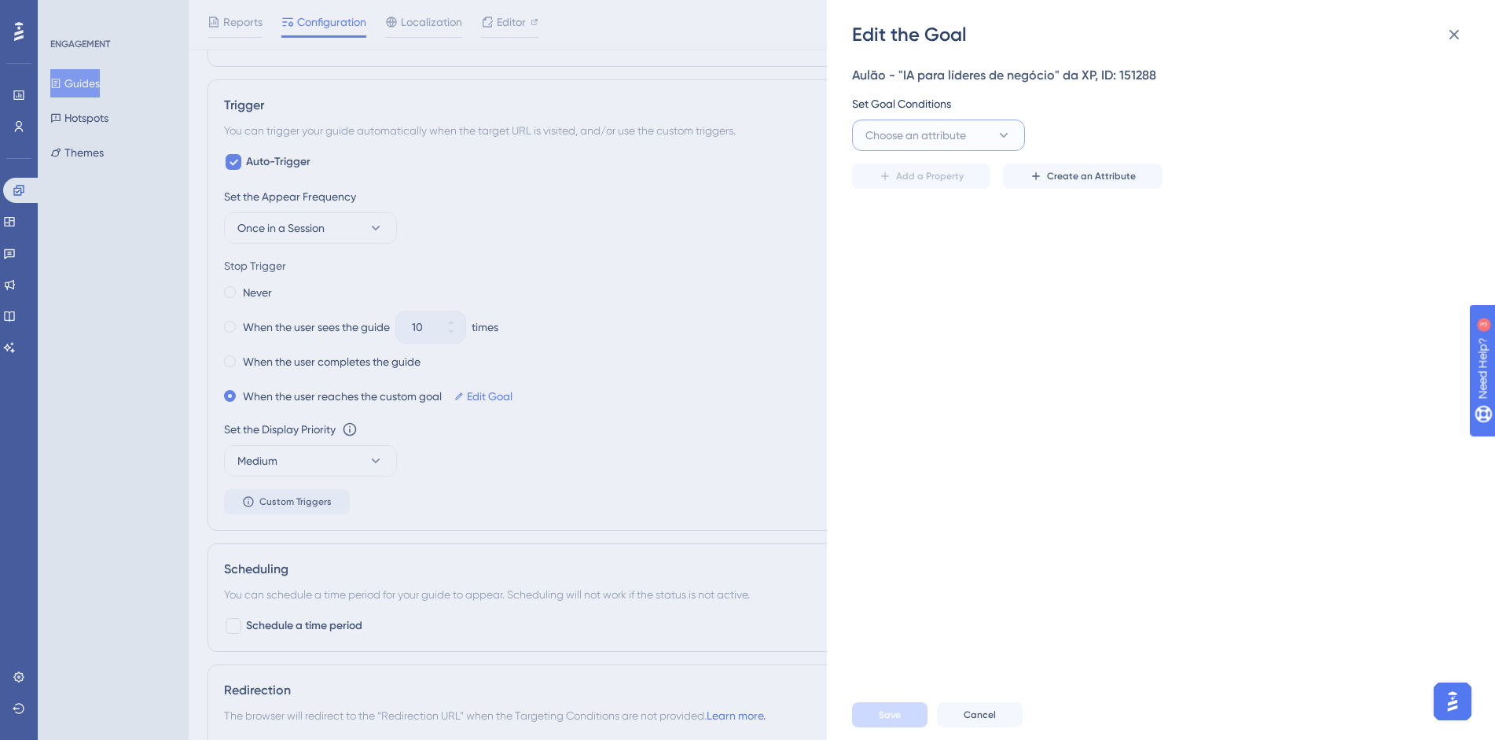
click at [911, 138] on span "Choose an attribute" at bounding box center [915, 135] width 101 height 19
click at [911, 355] on div "Guide Guide" at bounding box center [938, 356] width 127 height 31
click at [1053, 145] on button "is seen" at bounding box center [1114, 134] width 173 height 31
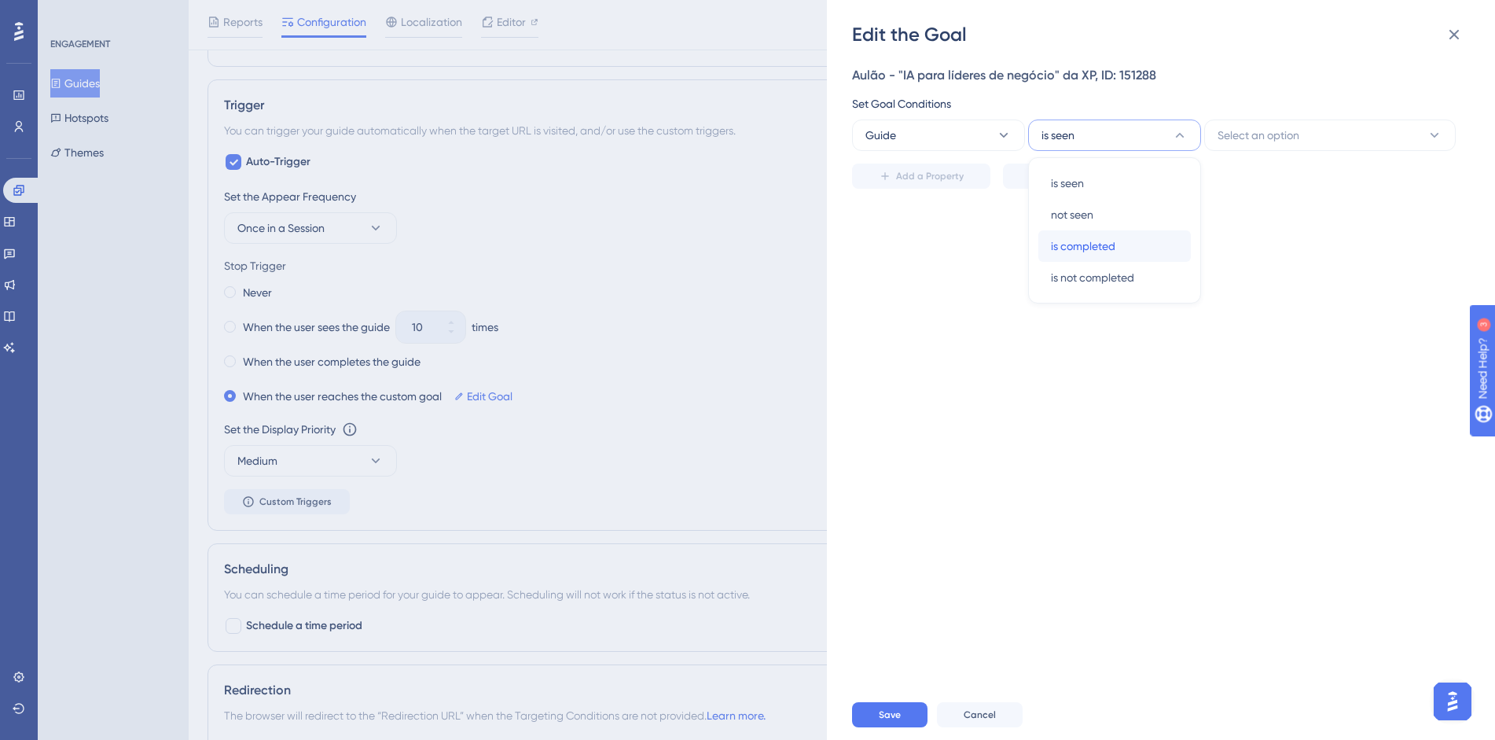
click at [1074, 247] on span "is completed" at bounding box center [1083, 246] width 64 height 19
click at [1243, 138] on span "Select an option" at bounding box center [1259, 135] width 82 height 19
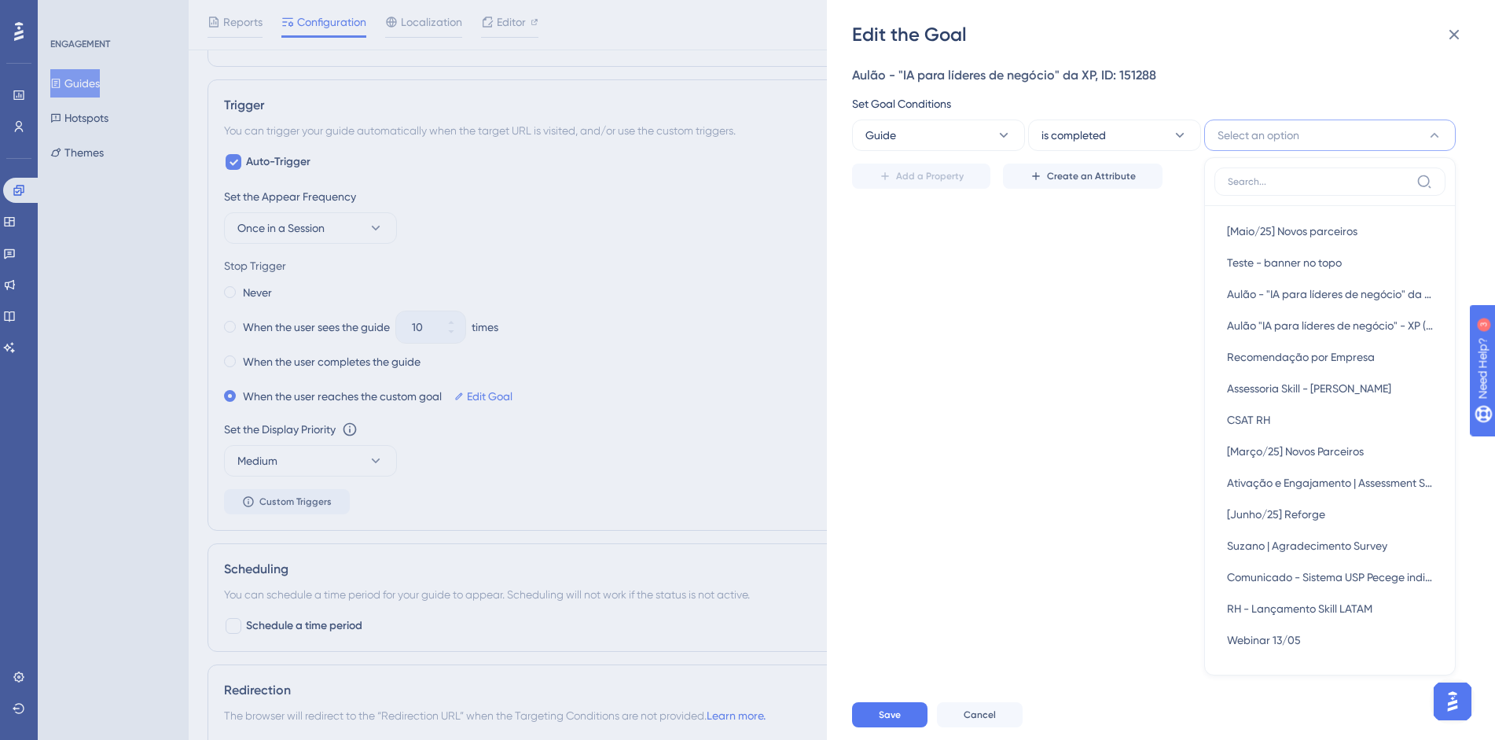
click at [1243, 138] on span "Select an option" at bounding box center [1259, 135] width 82 height 19
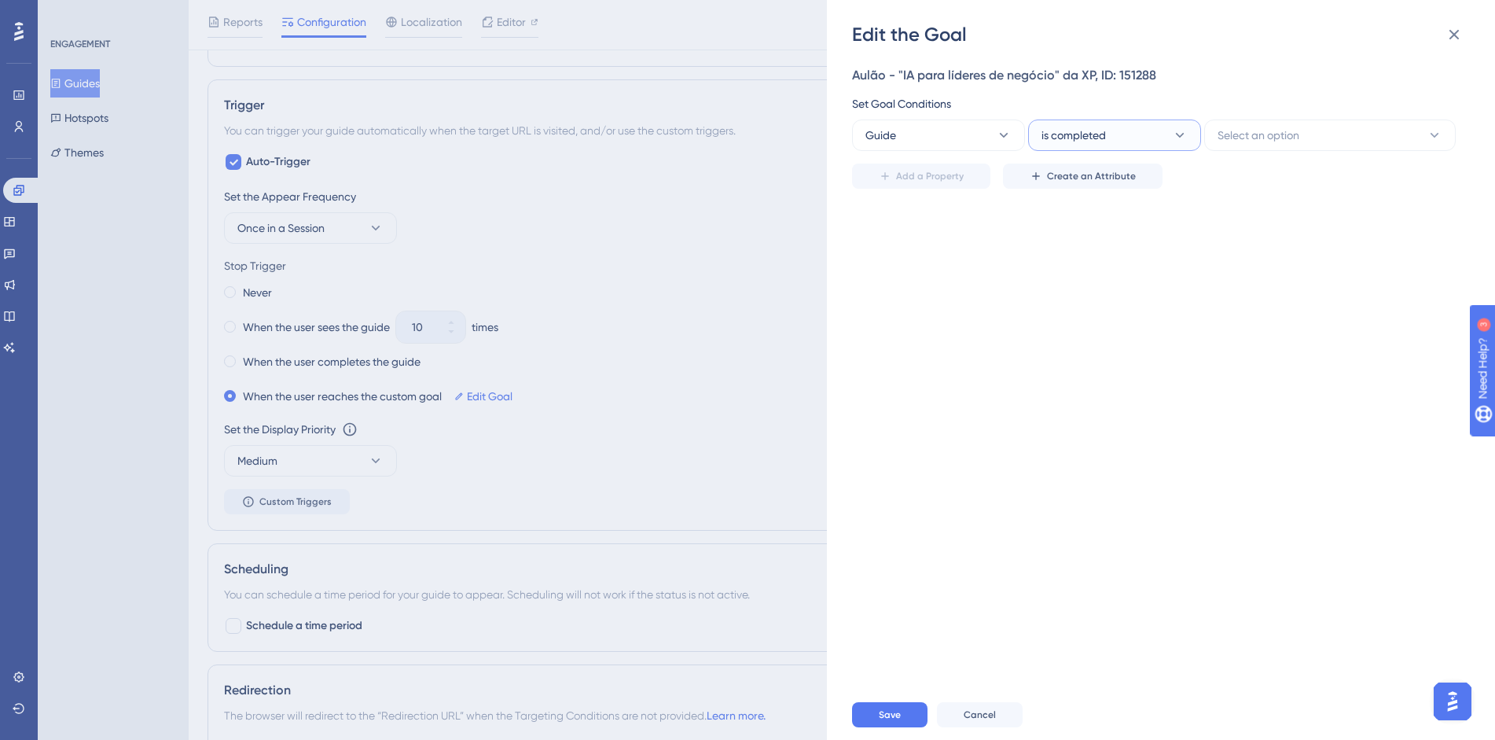
click at [1052, 133] on span "is completed" at bounding box center [1073, 135] width 64 height 19
click at [917, 122] on button "Guide" at bounding box center [938, 134] width 173 height 31
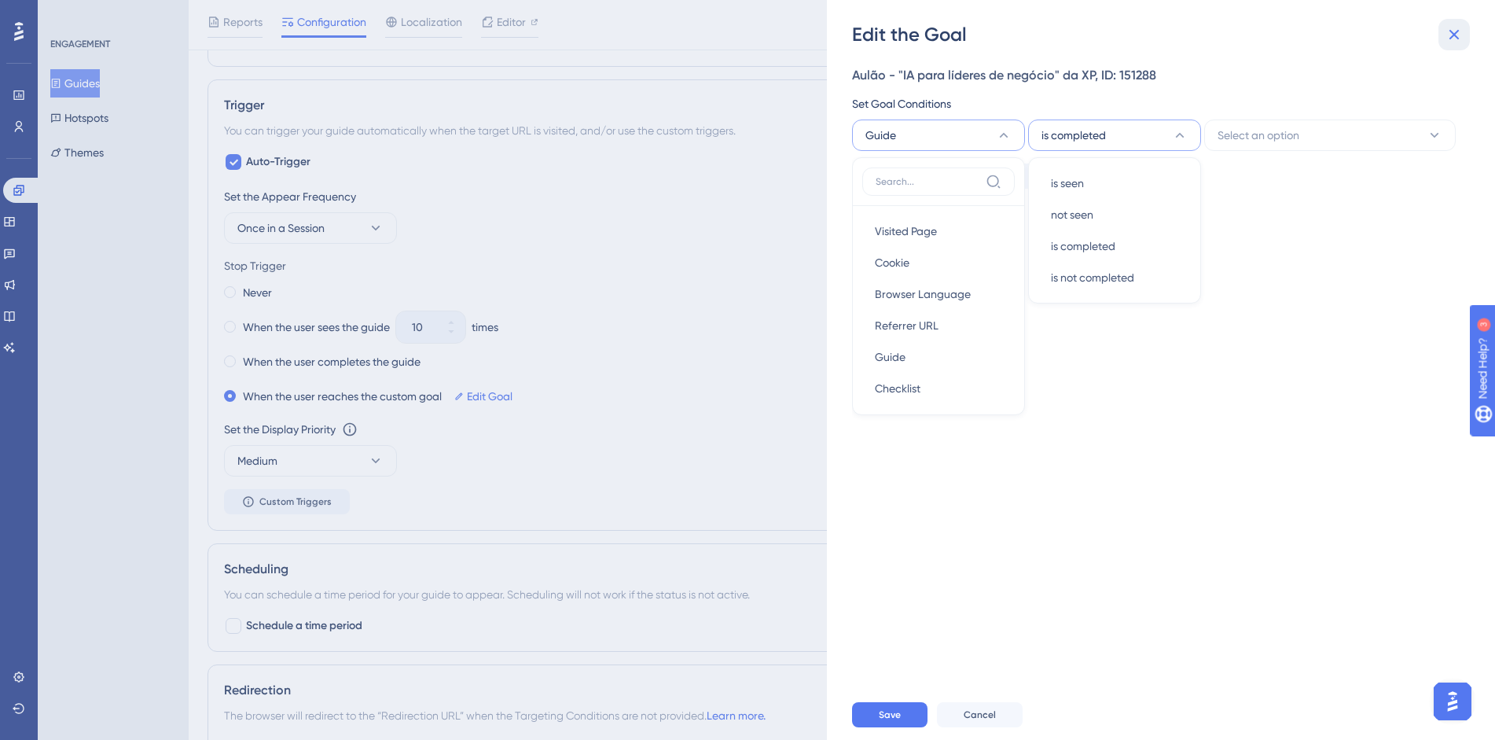
click at [1441, 33] on button at bounding box center [1453, 34] width 31 height 31
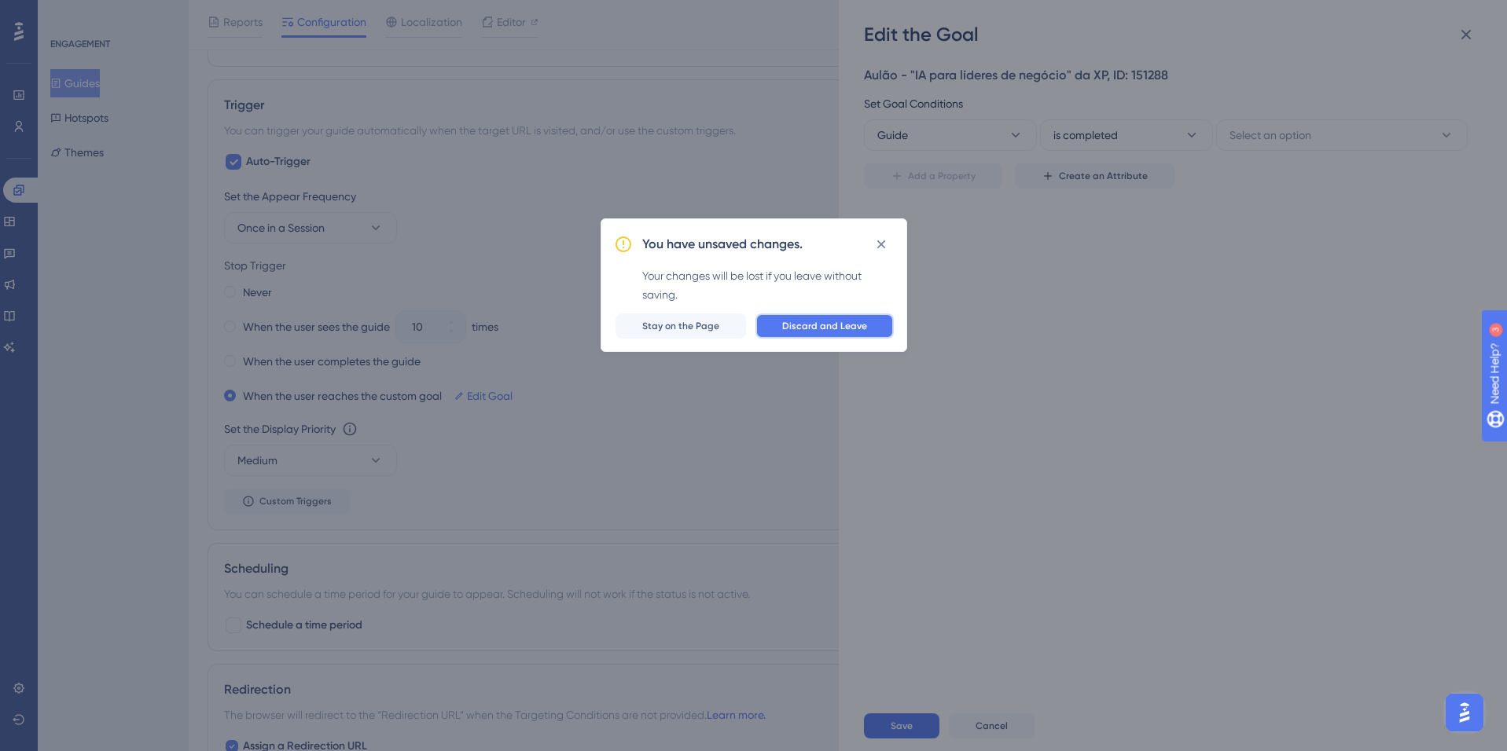
click at [835, 331] on span "Discard and Leave" at bounding box center [824, 326] width 85 height 13
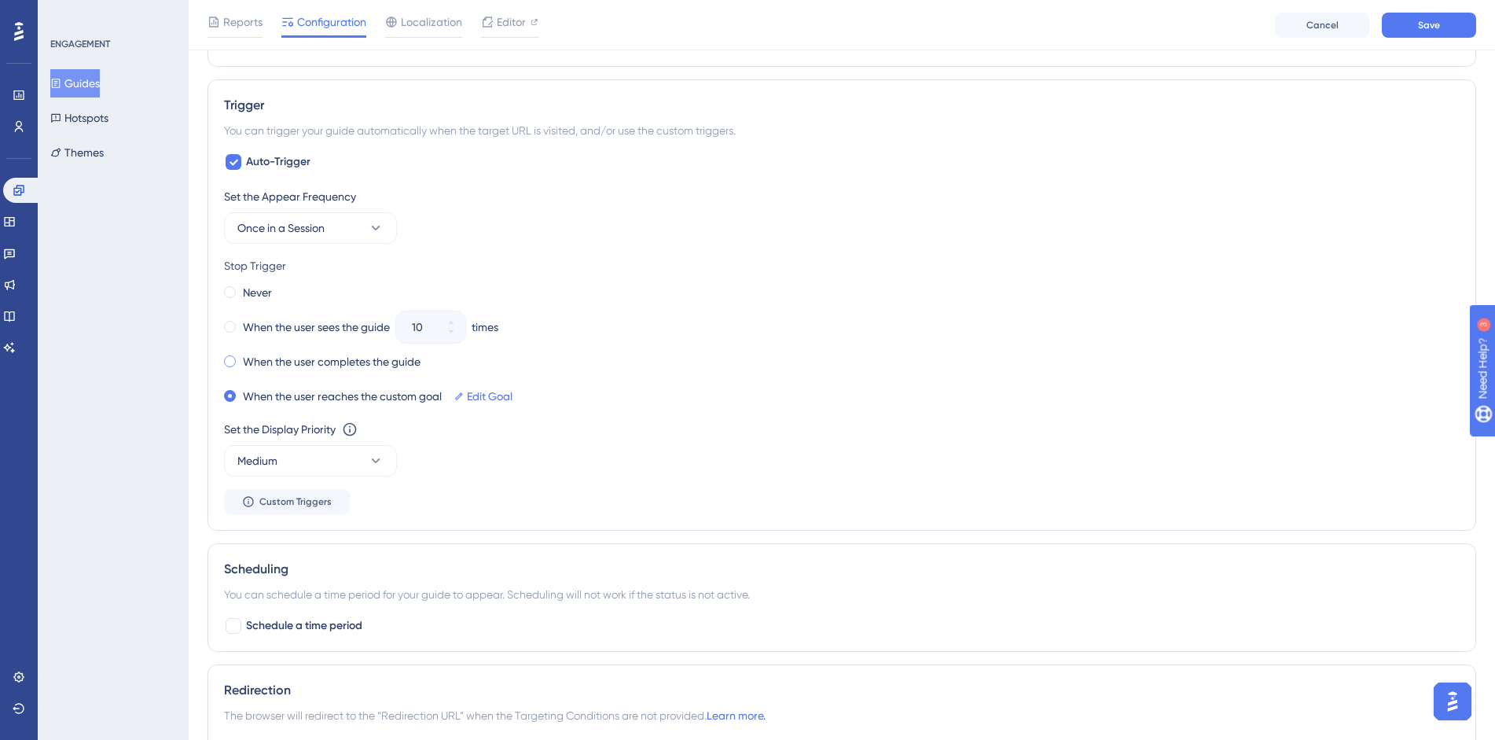
click at [295, 362] on label "When the user completes the guide" at bounding box center [332, 361] width 178 height 19
click at [264, 472] on button "Medium" at bounding box center [310, 460] width 173 height 31
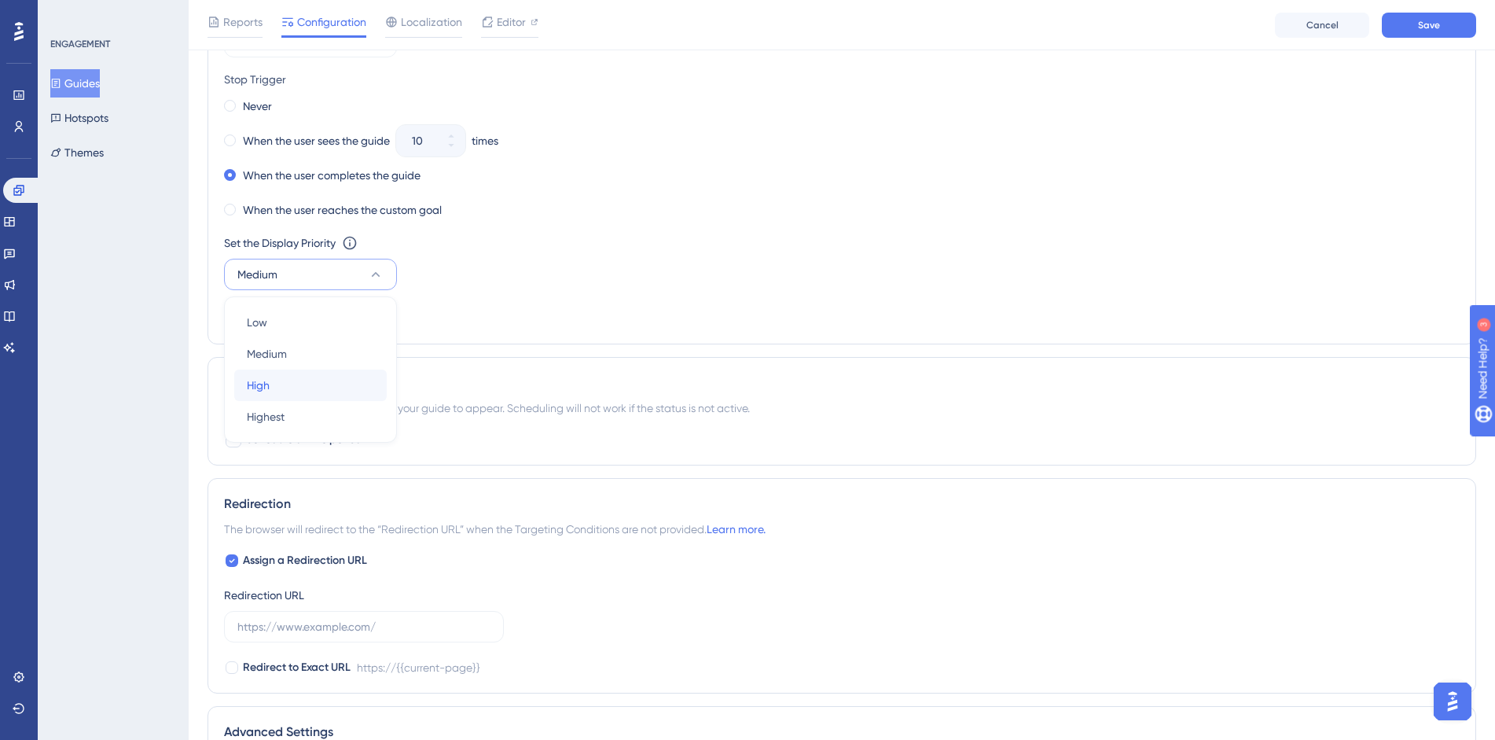
click at [300, 388] on div "High High" at bounding box center [310, 384] width 127 height 31
click at [610, 346] on div "Status: Inactive Guide Information Guide ID: 151288 Copy Guide Name Aulão - "IA…" at bounding box center [842, 51] width 1269 height 1772
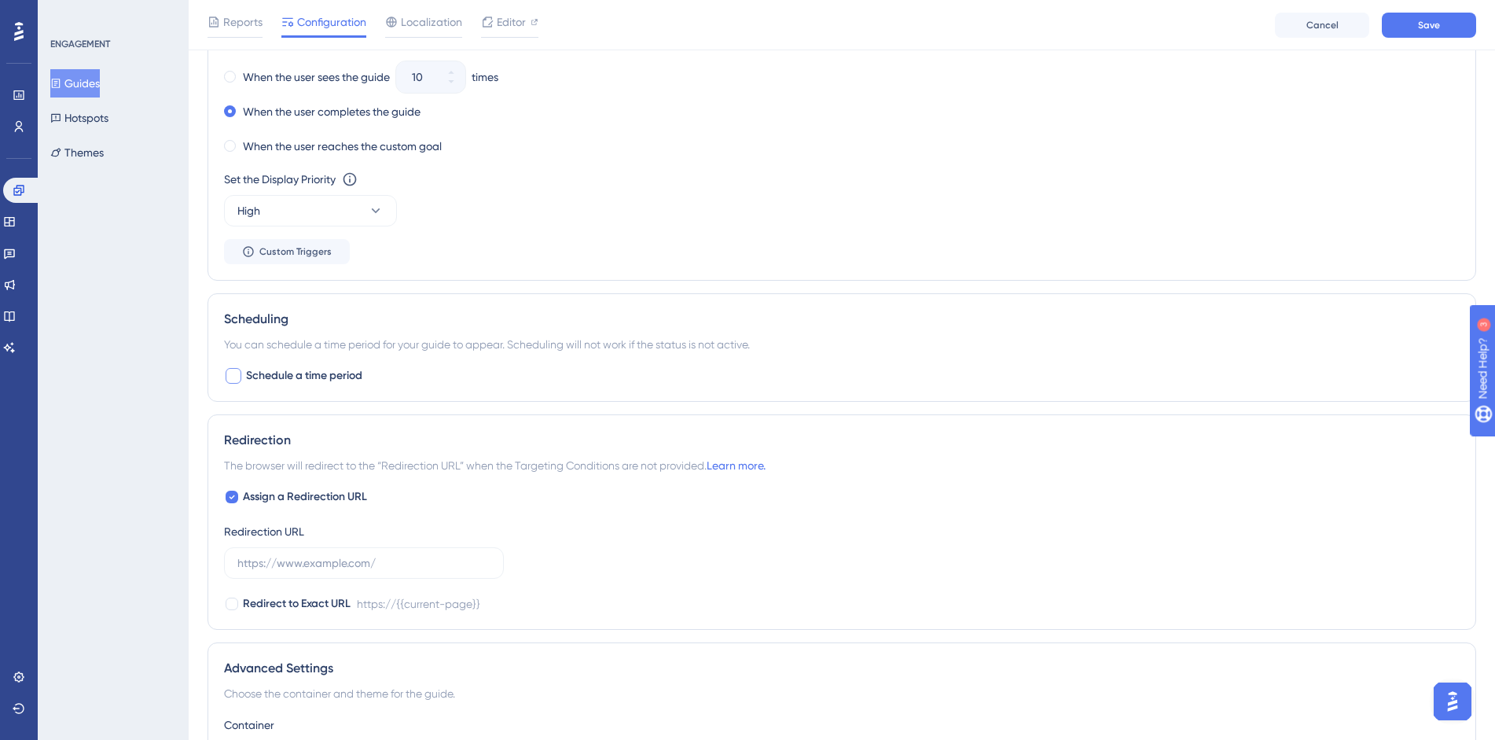
scroll to position [1037, 0]
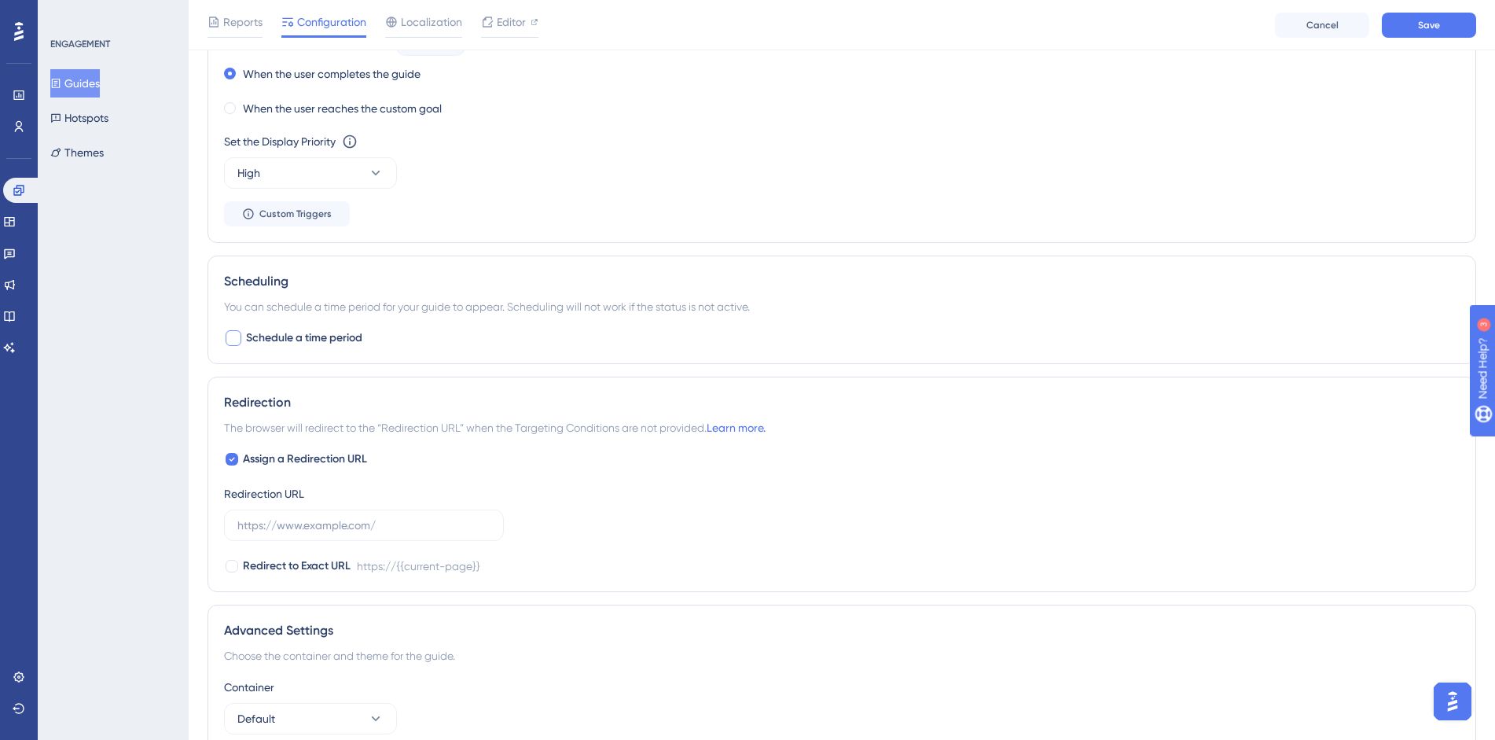
click at [313, 337] on span "Schedule a time period" at bounding box center [304, 338] width 116 height 19
checkbox input "true"
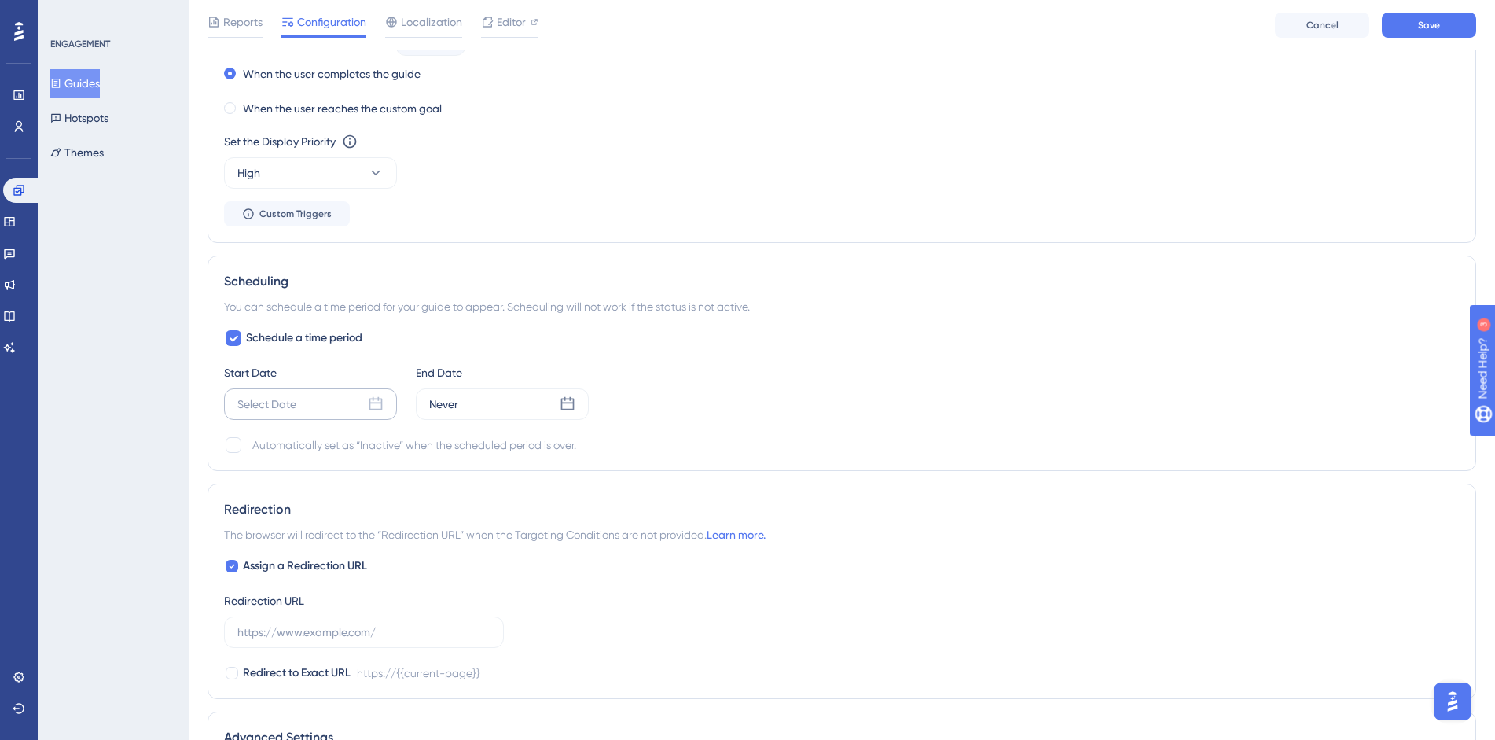
click at [342, 410] on div "Select Date" at bounding box center [310, 403] width 173 height 31
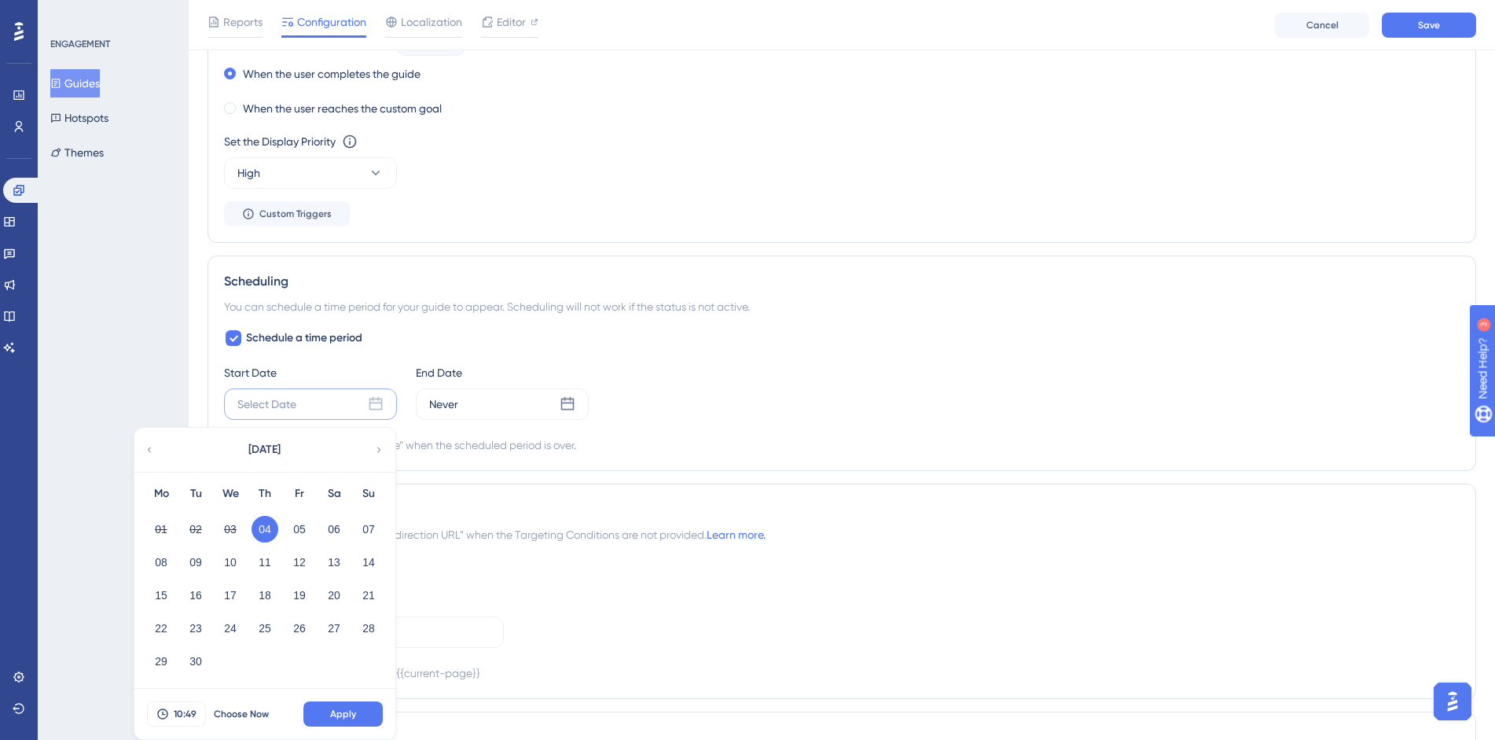
click at [263, 532] on button "04" at bounding box center [265, 529] width 27 height 27
click at [193, 598] on button "16" at bounding box center [195, 595] width 27 height 27
click at [276, 533] on button "04" at bounding box center [265, 529] width 27 height 27
click at [450, 406] on div "Never" at bounding box center [443, 404] width 29 height 19
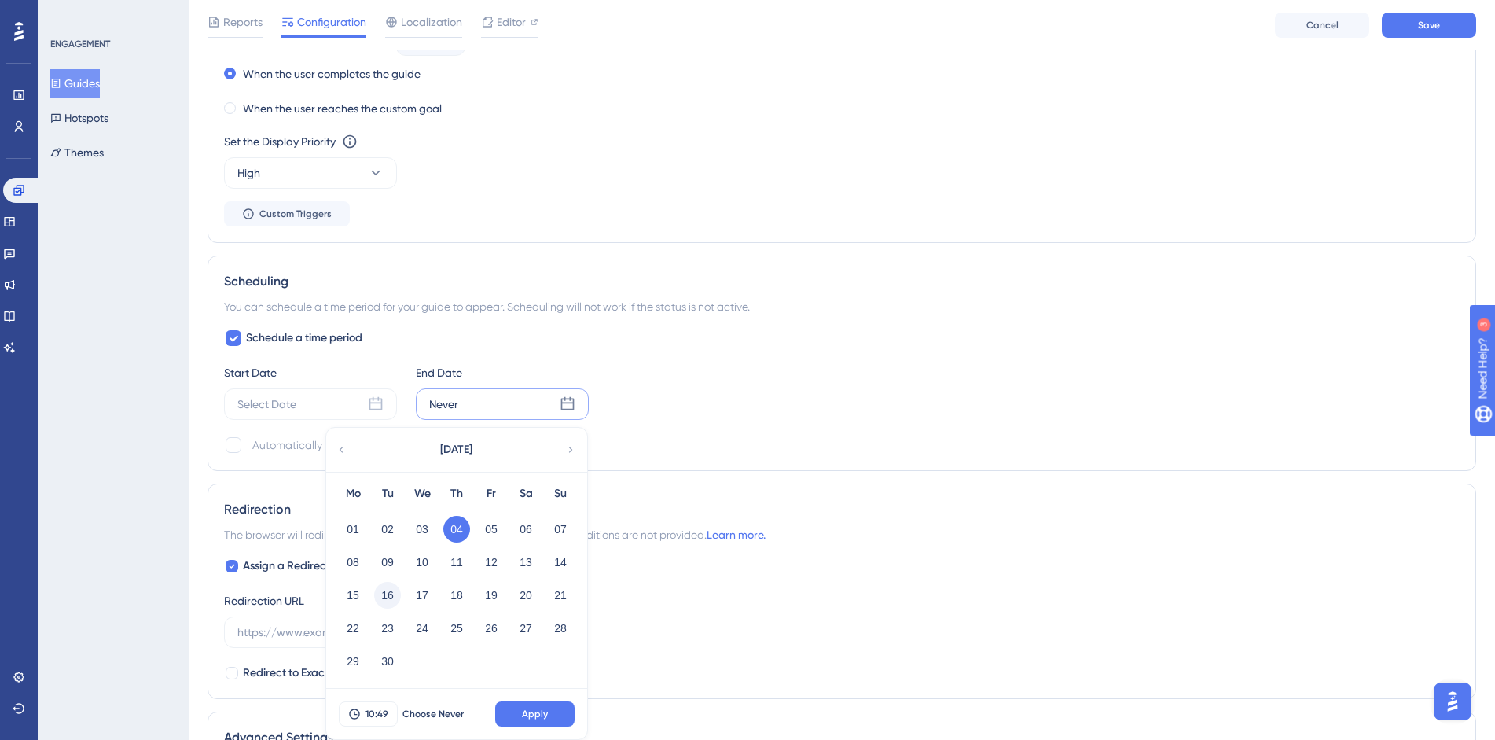
click at [399, 593] on button "16" at bounding box center [387, 595] width 27 height 27
click at [552, 714] on button "Apply" at bounding box center [534, 713] width 79 height 25
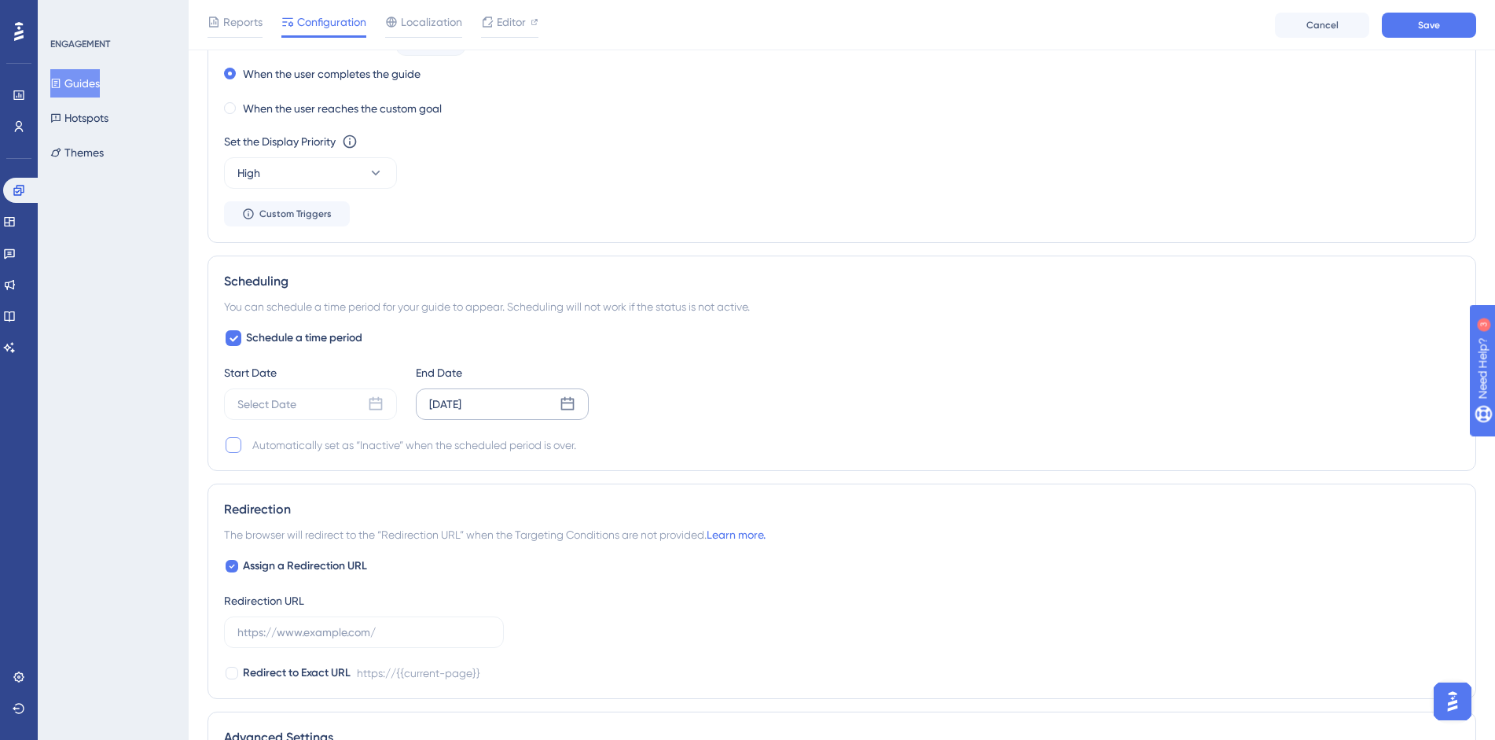
click at [228, 450] on div at bounding box center [233, 444] width 19 height 19
checkbox input "true"
click at [324, 399] on div "Select Date" at bounding box center [310, 403] width 173 height 31
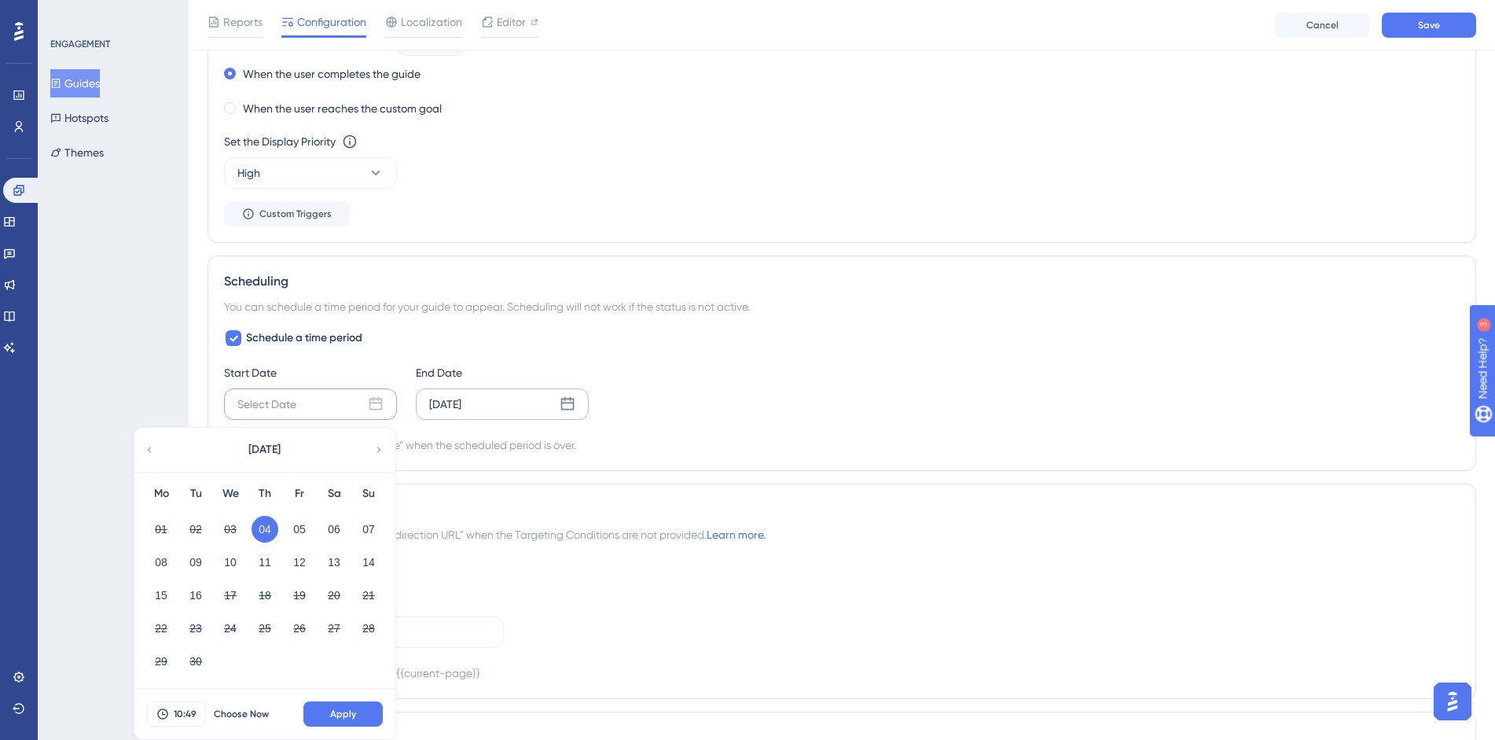
click at [261, 527] on button "04" at bounding box center [265, 529] width 27 height 27
click at [347, 711] on span "Apply" at bounding box center [343, 713] width 26 height 13
